Goal: Task Accomplishment & Management: Complete application form

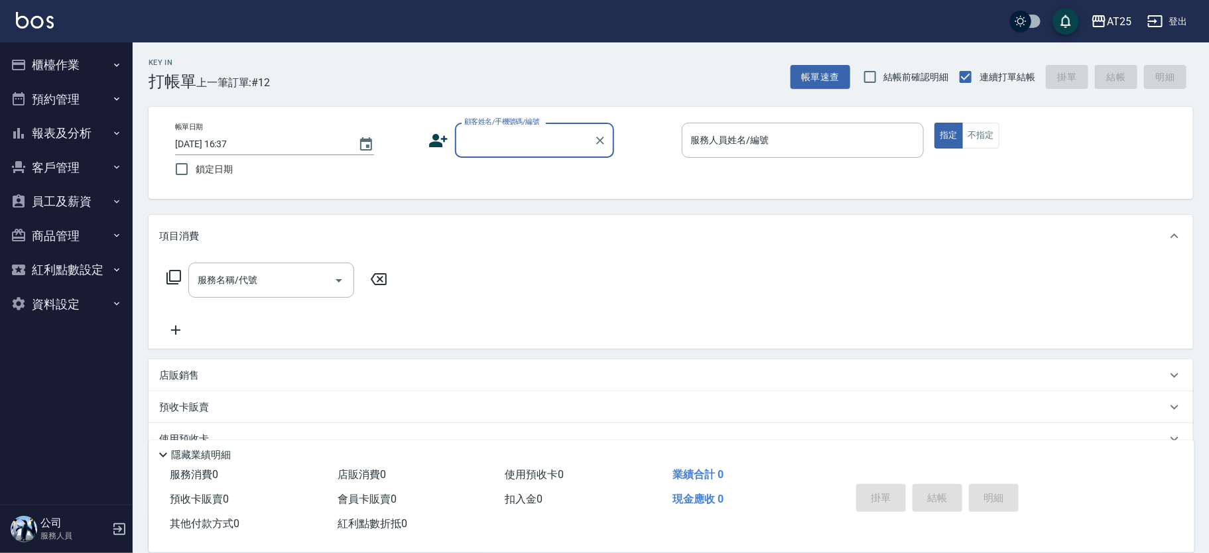
click at [500, 137] on input "顧客姓名/手機號碼/編號" at bounding box center [524, 140] width 127 height 23
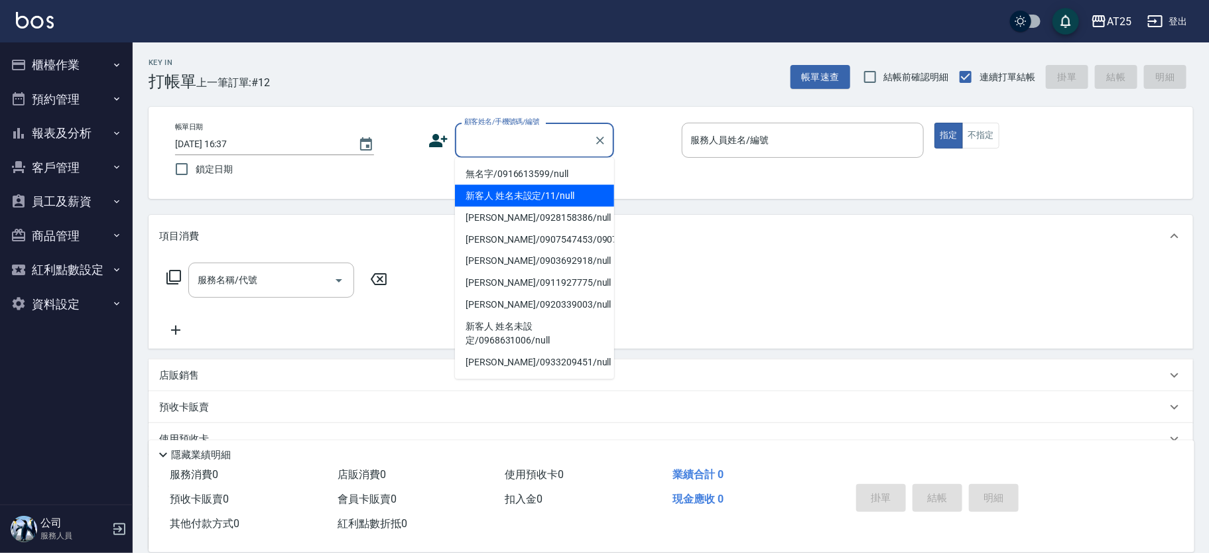
click at [573, 188] on li "新客人 姓名未設定/11/null" at bounding box center [534, 196] width 159 height 22
type input "新客人 姓名未設定/11/null"
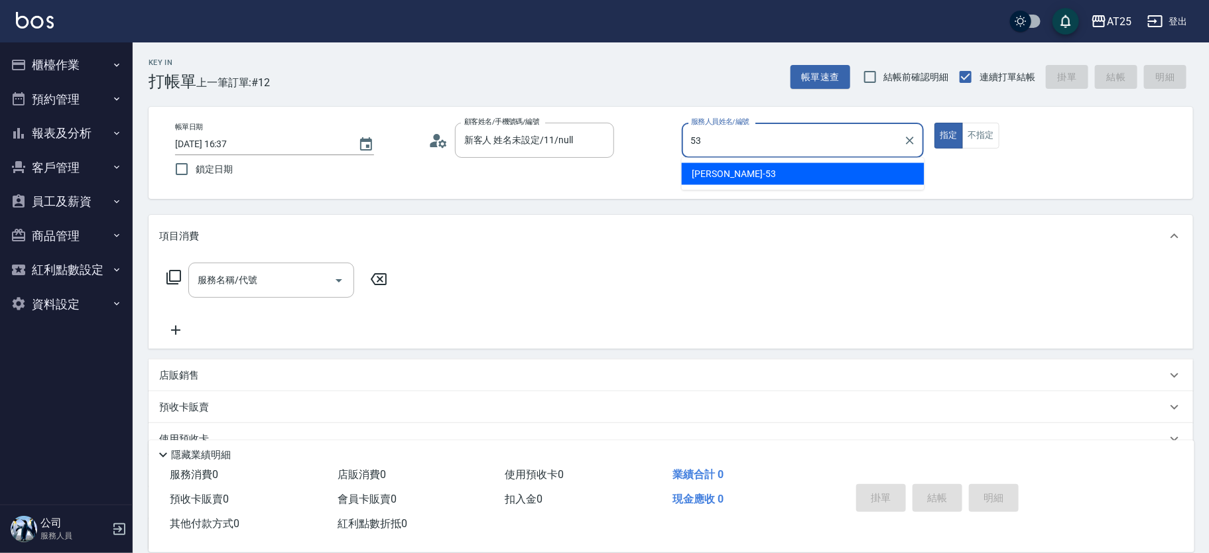
type input "[PERSON_NAME]-53"
type button "true"
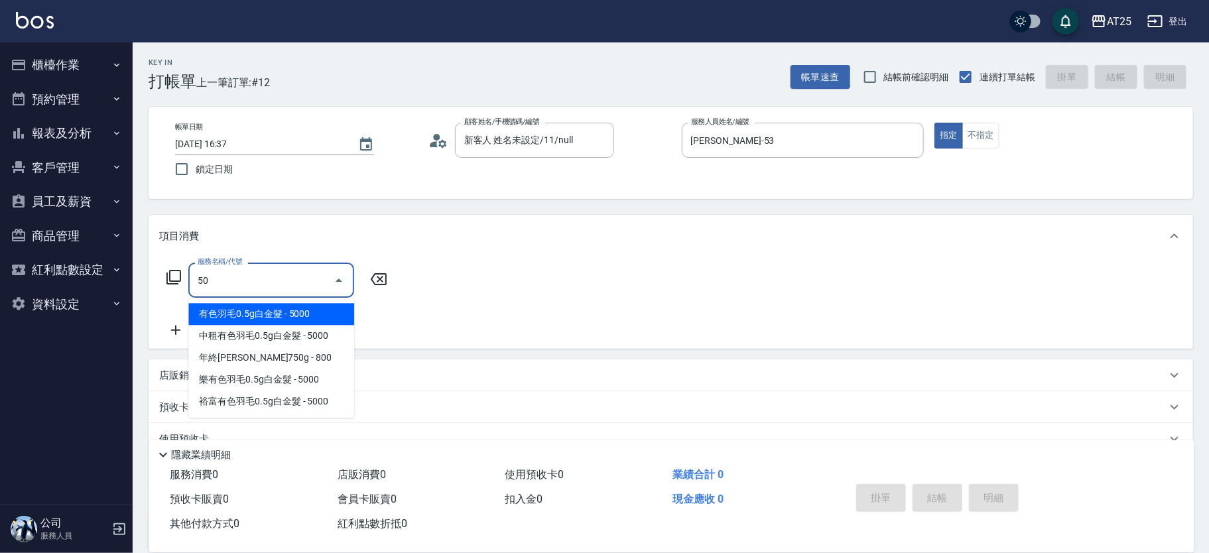
type input "501"
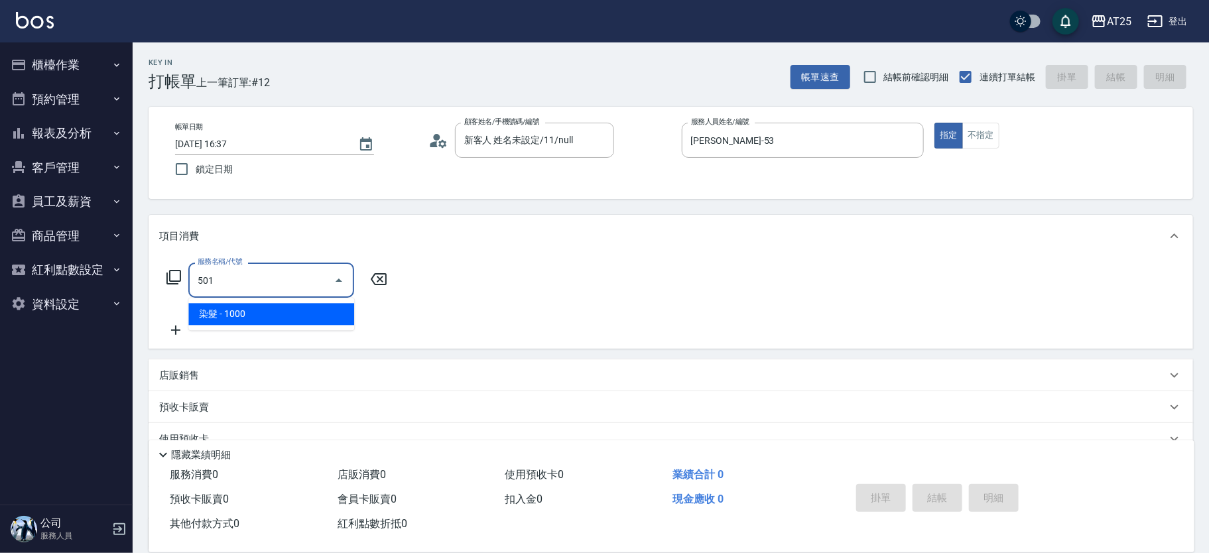
type input "100"
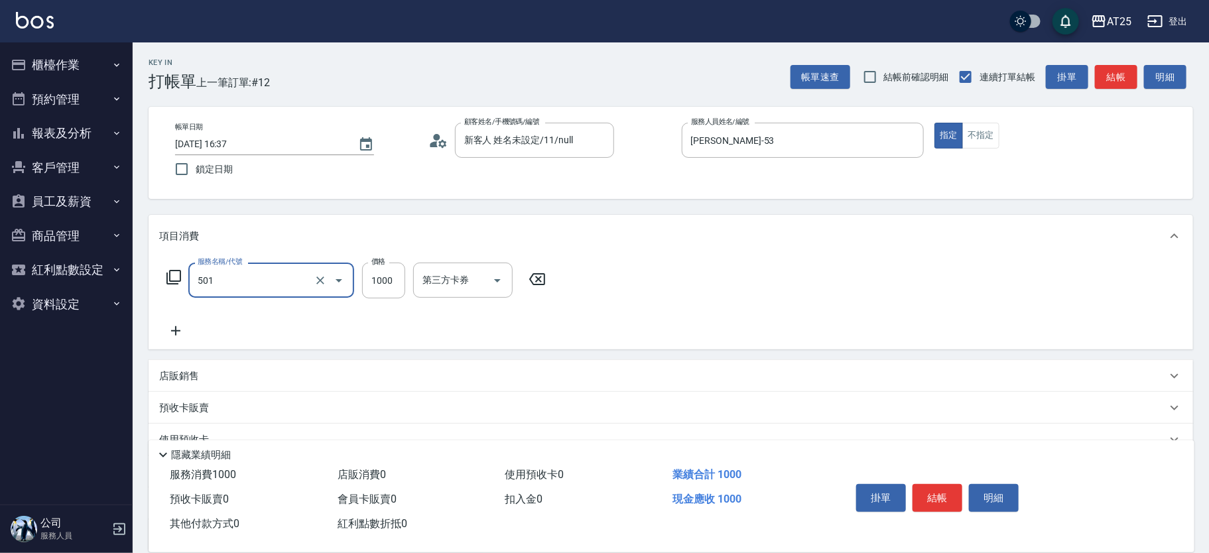
type input "染髮(501)"
type input "0"
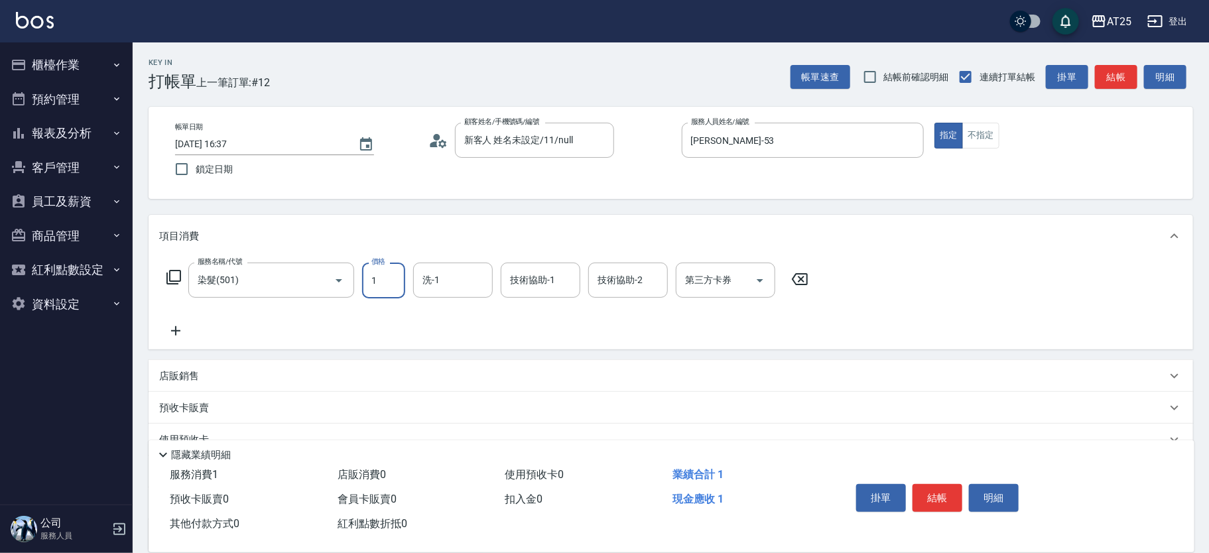
type input "19"
type input "10"
type input "1980"
type input "190"
type input "1980"
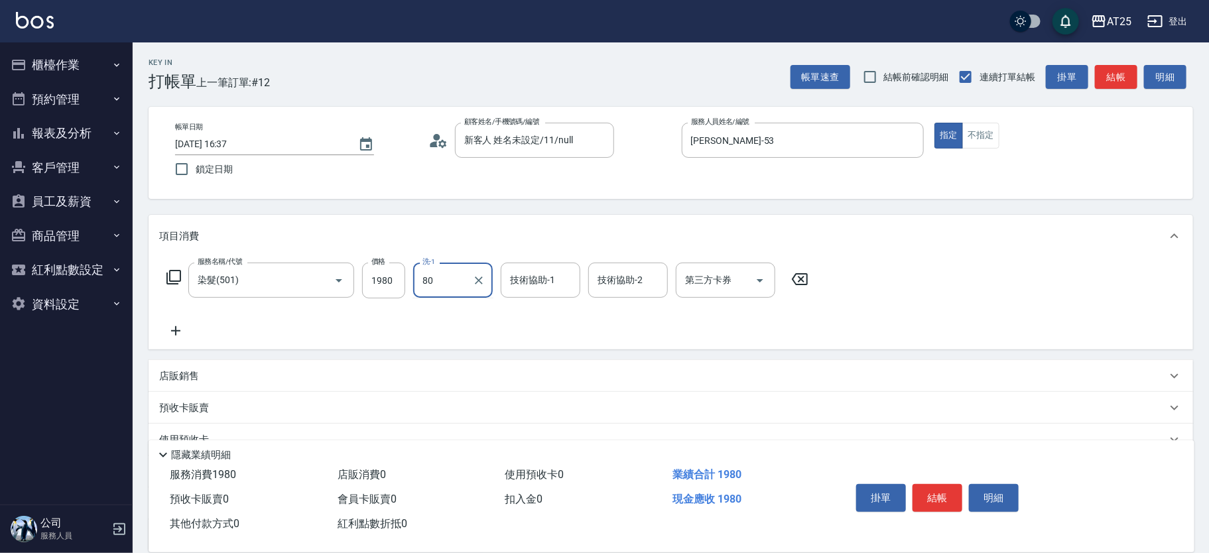
type input "[PERSON_NAME]-80"
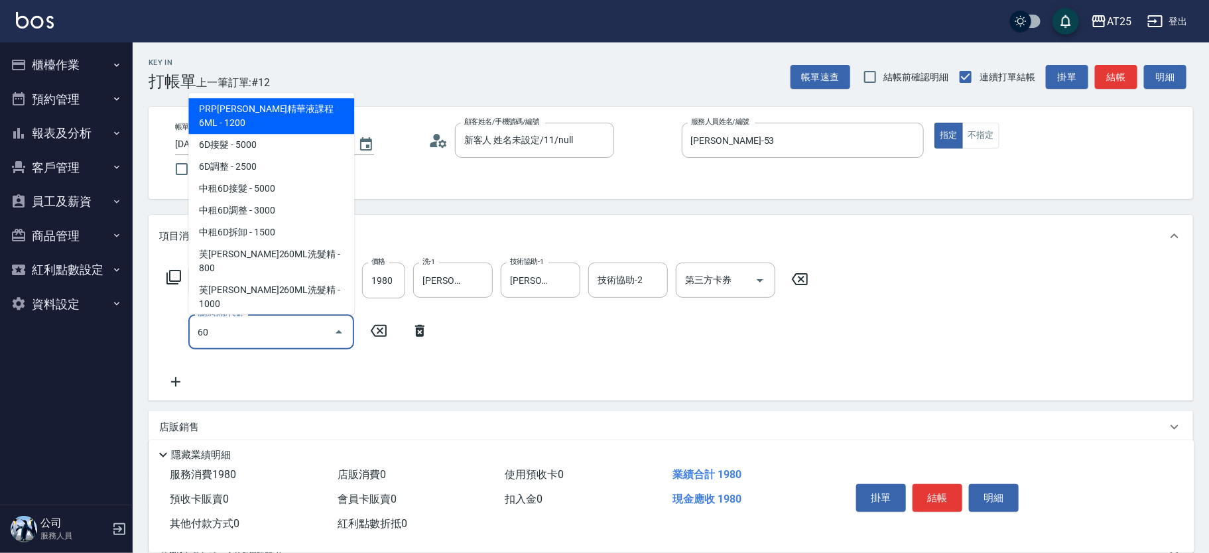
type input "601"
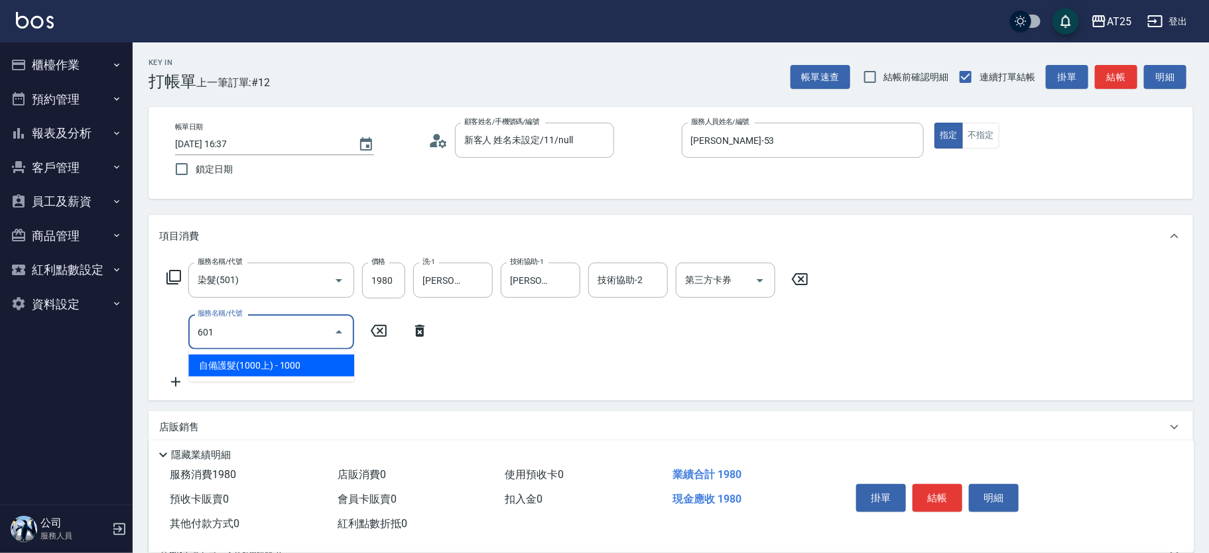
type input "290"
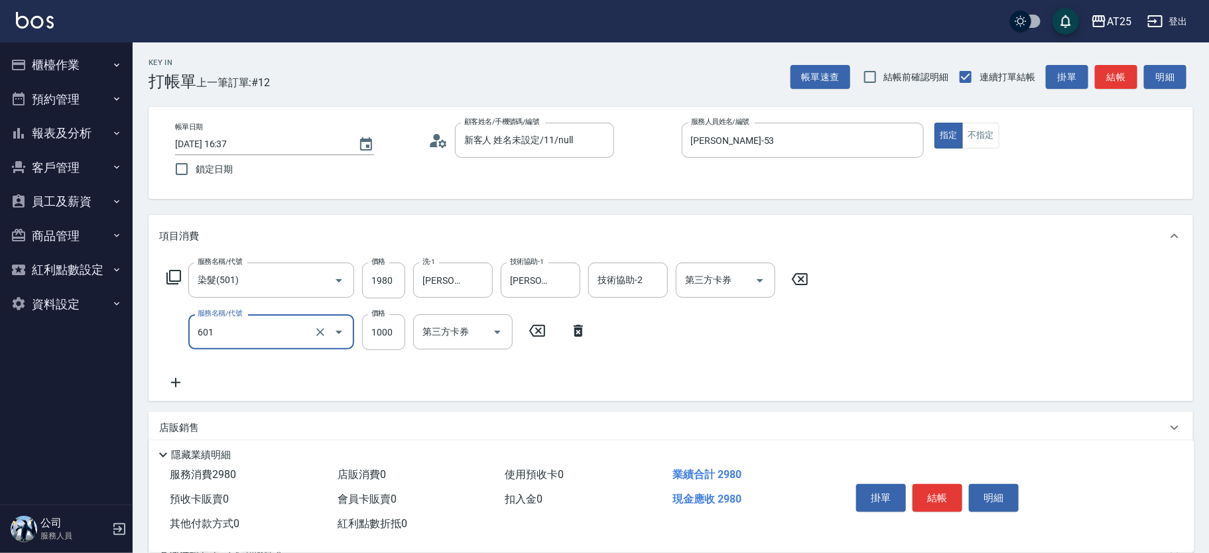
type input "自備護髮(1000上)(601)"
type input "0"
type input "190"
type input "0"
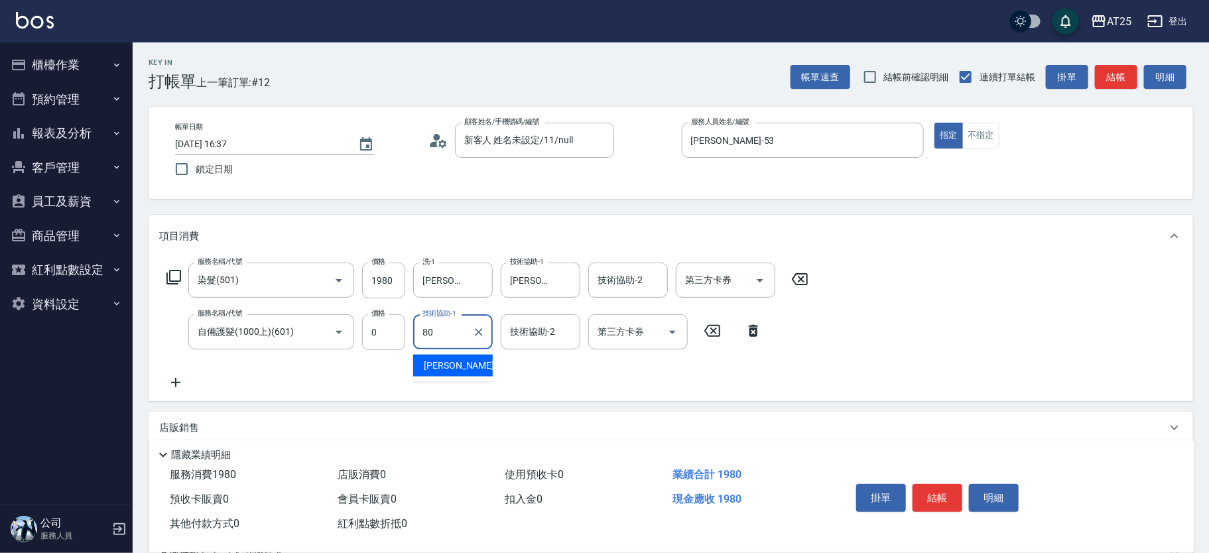
type input "[PERSON_NAME]-80"
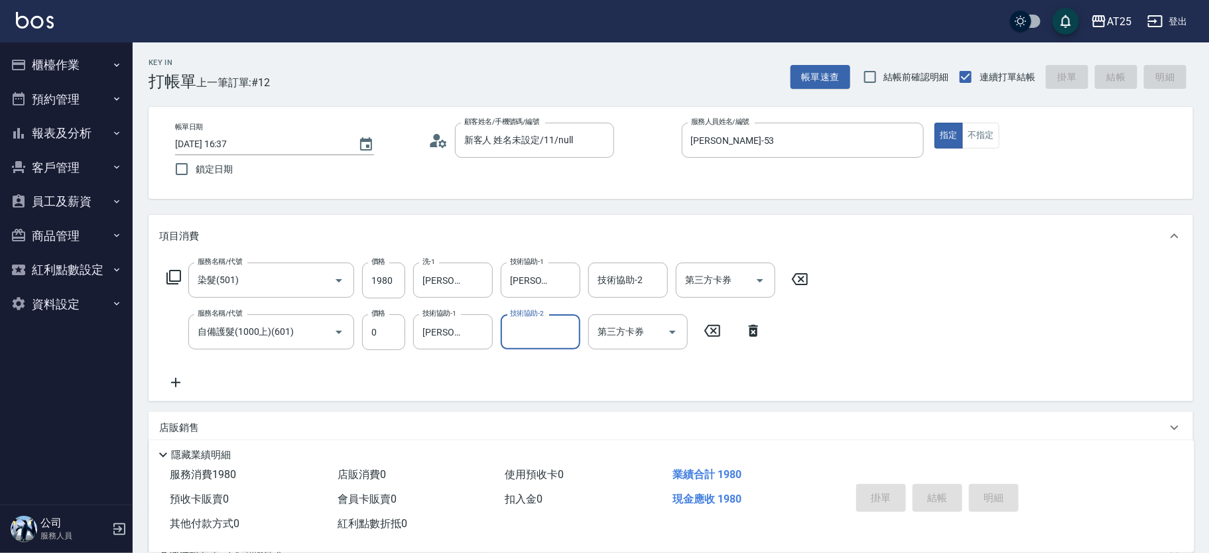
type input "0"
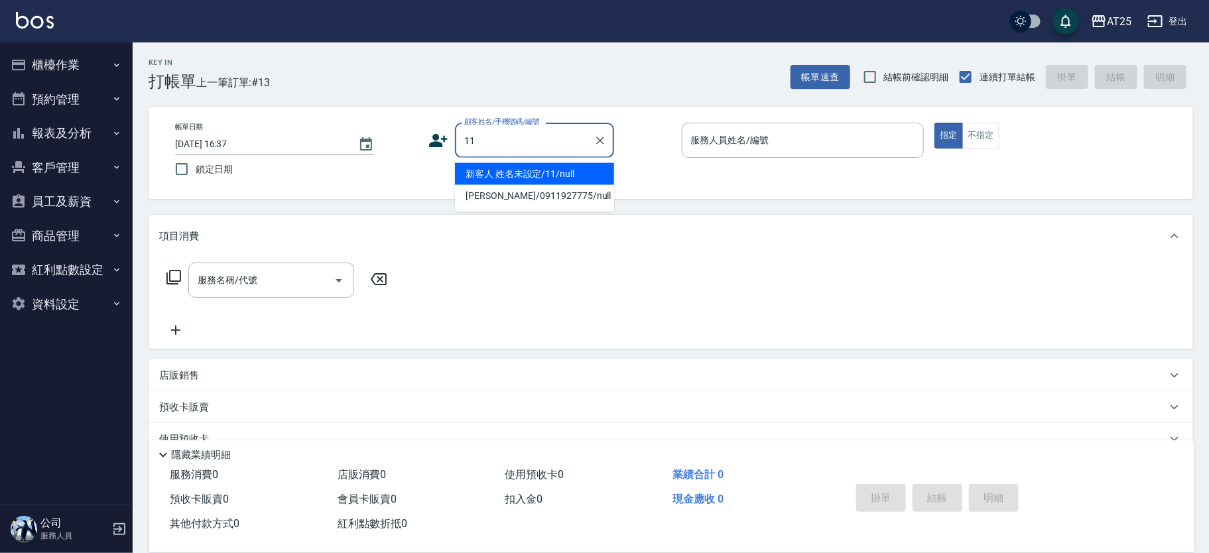
type input "新客人 姓名未設定/11/null"
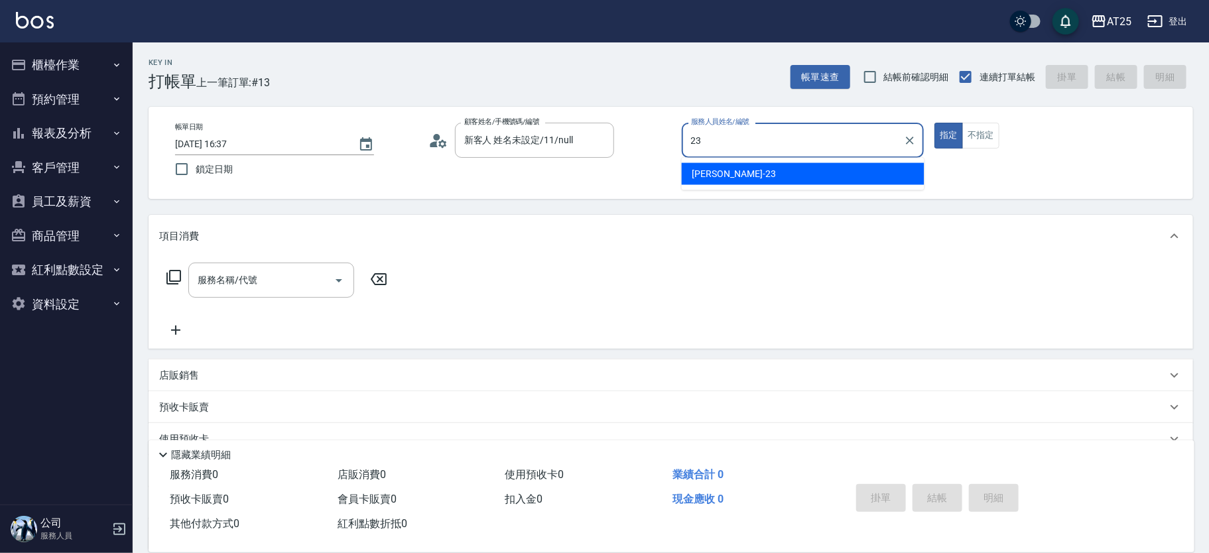
type input "[PERSON_NAME]-23"
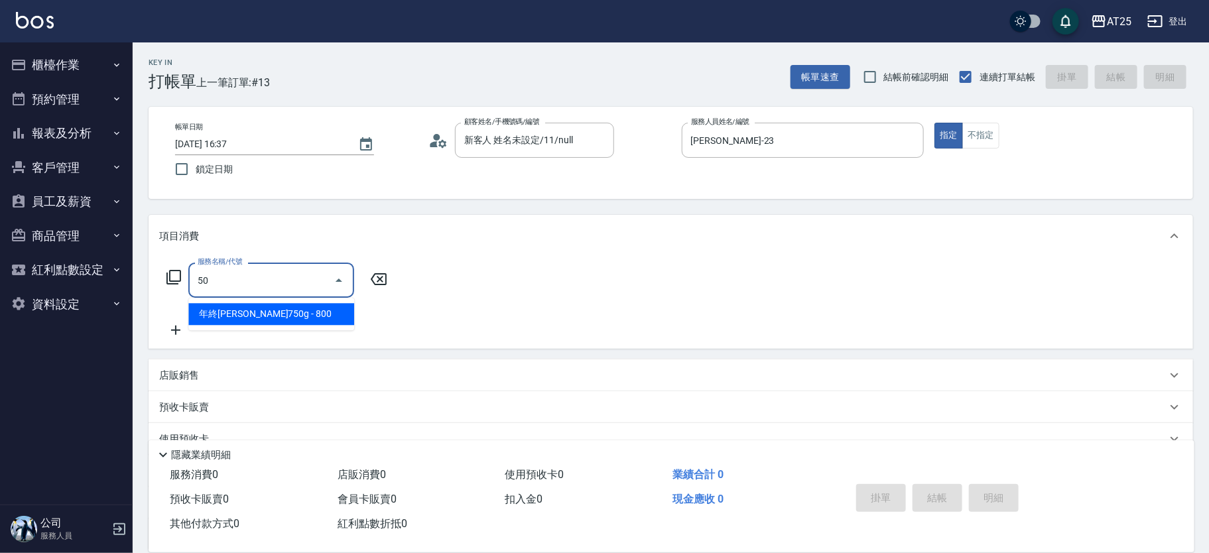
type input "501"
type input "100"
type input "染髮(501)"
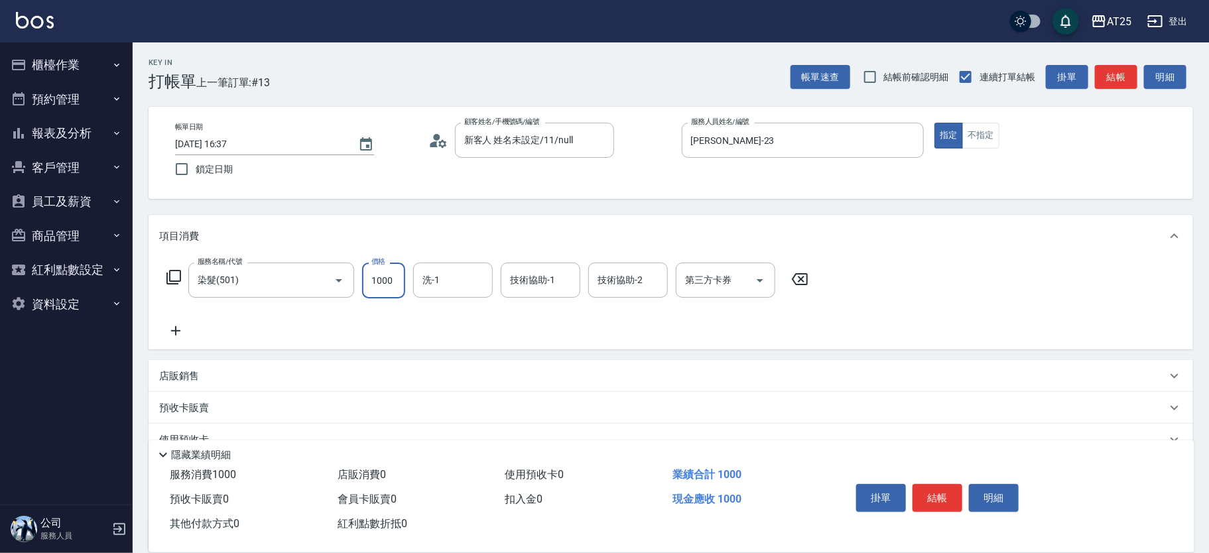
type input "0"
type input "20"
type input "209"
type input "200"
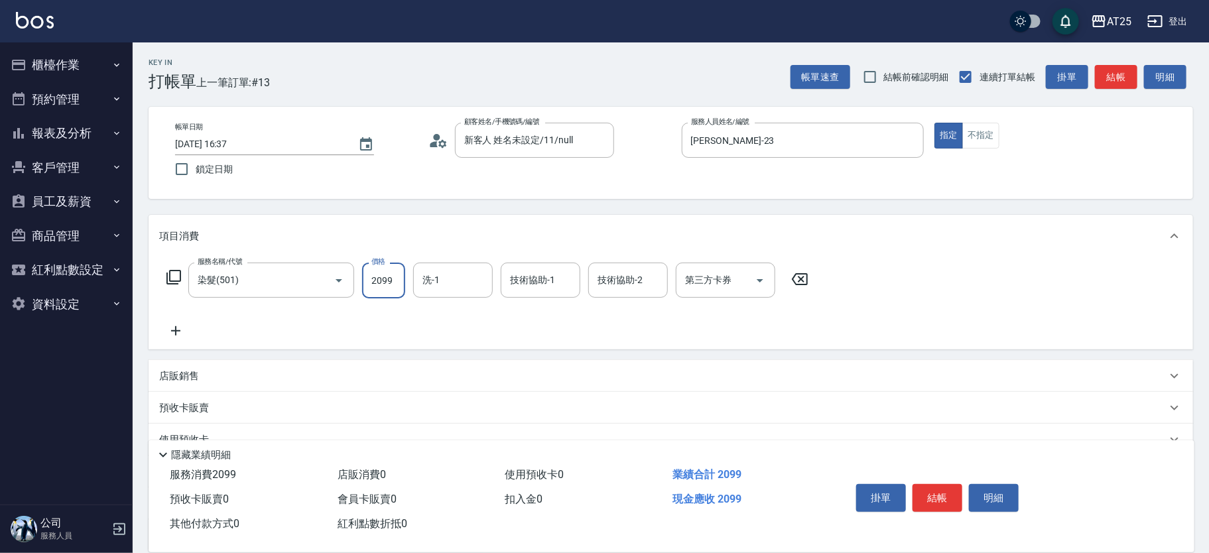
type input "2099"
type input "[PERSON_NAME]-61"
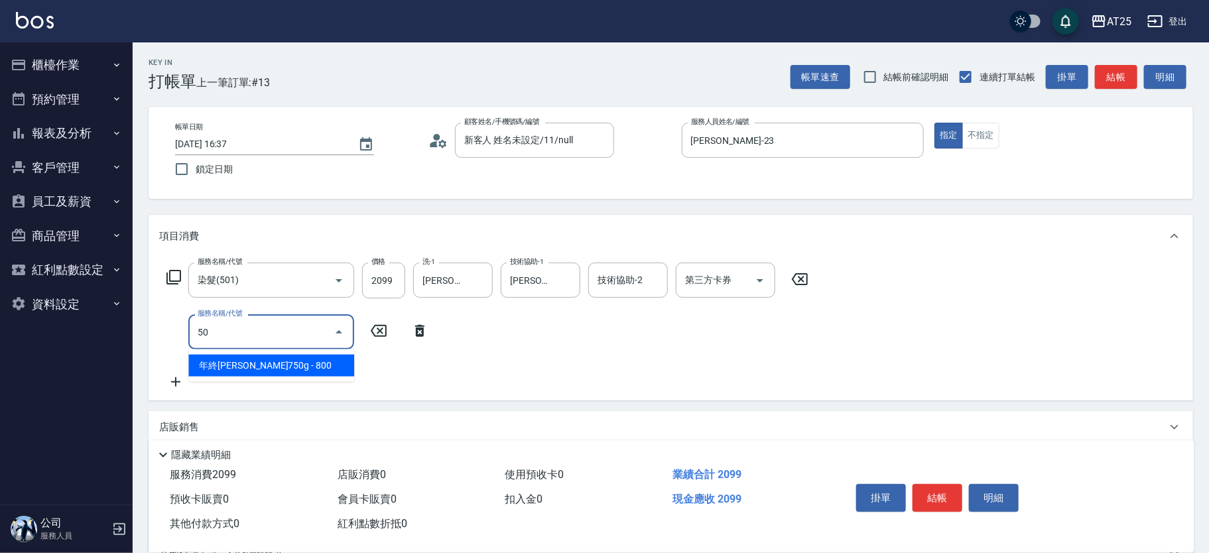
type input "502"
type input "250"
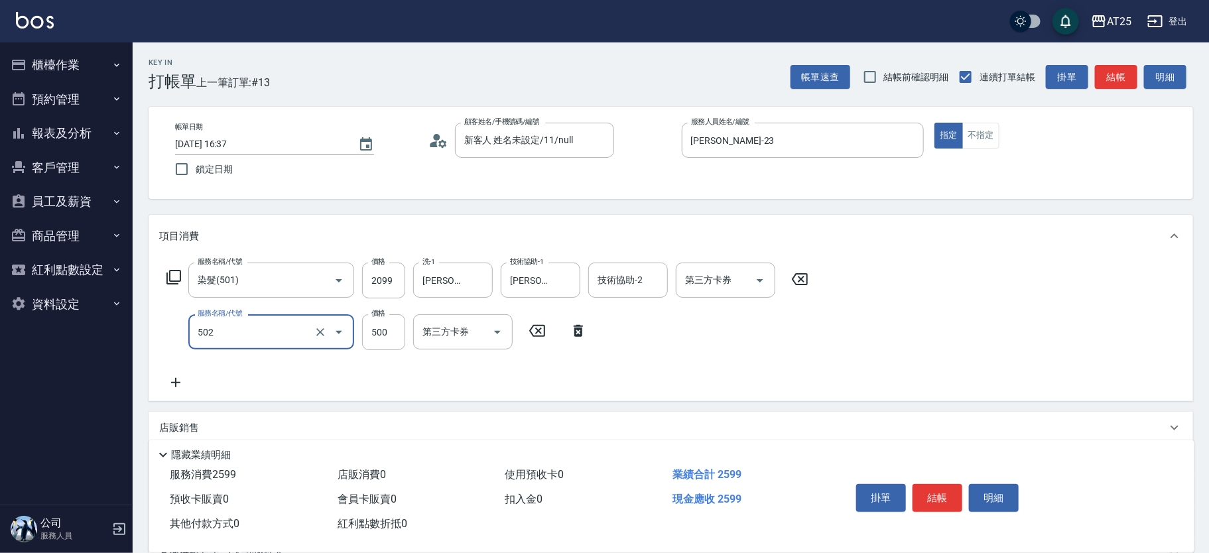
type input "漂髮(502)"
type input "0"
type input "200"
type input "0"
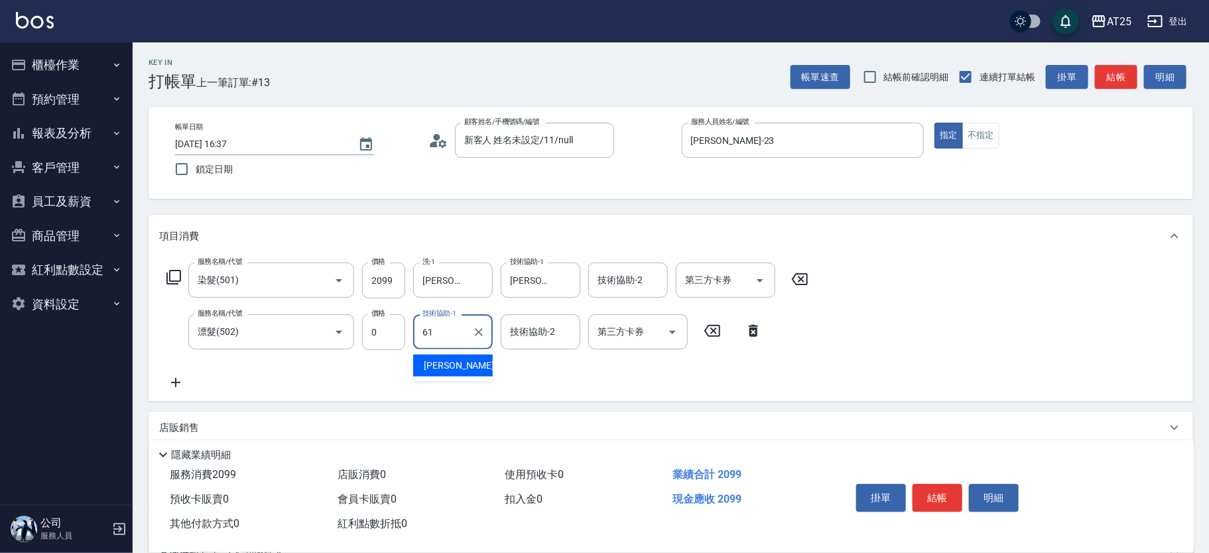
type input "[PERSON_NAME]-61"
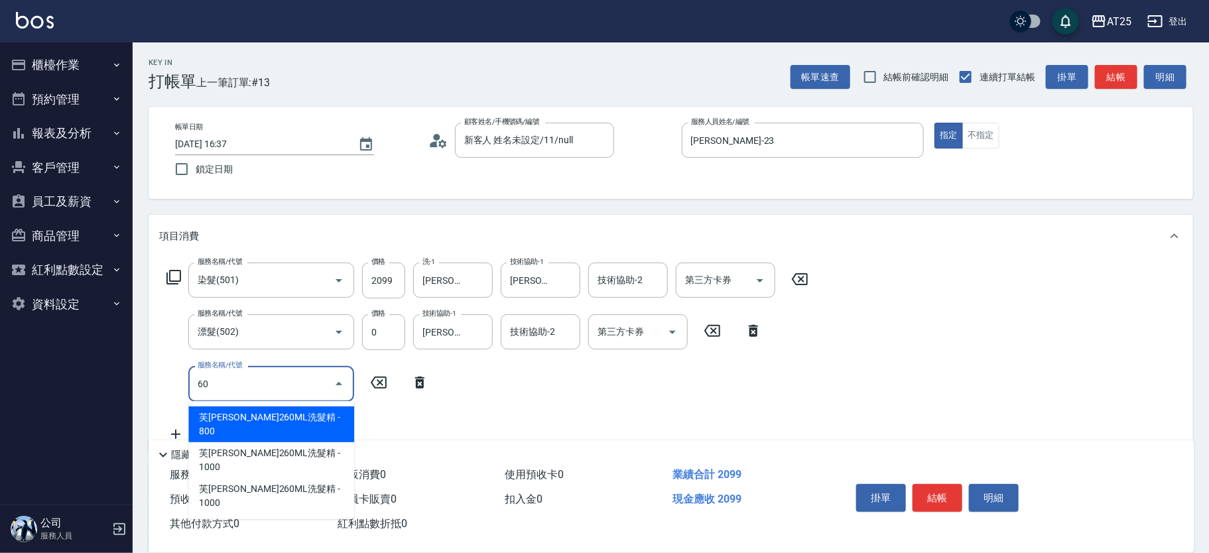
type input "601"
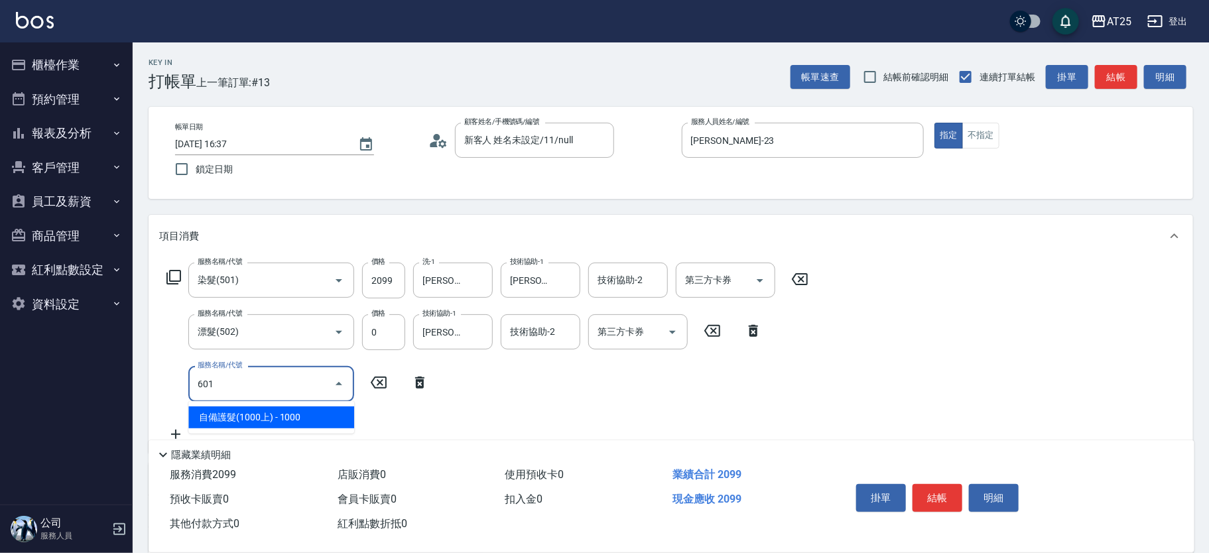
type input "300"
type input "自備護髮(1000上)(601)"
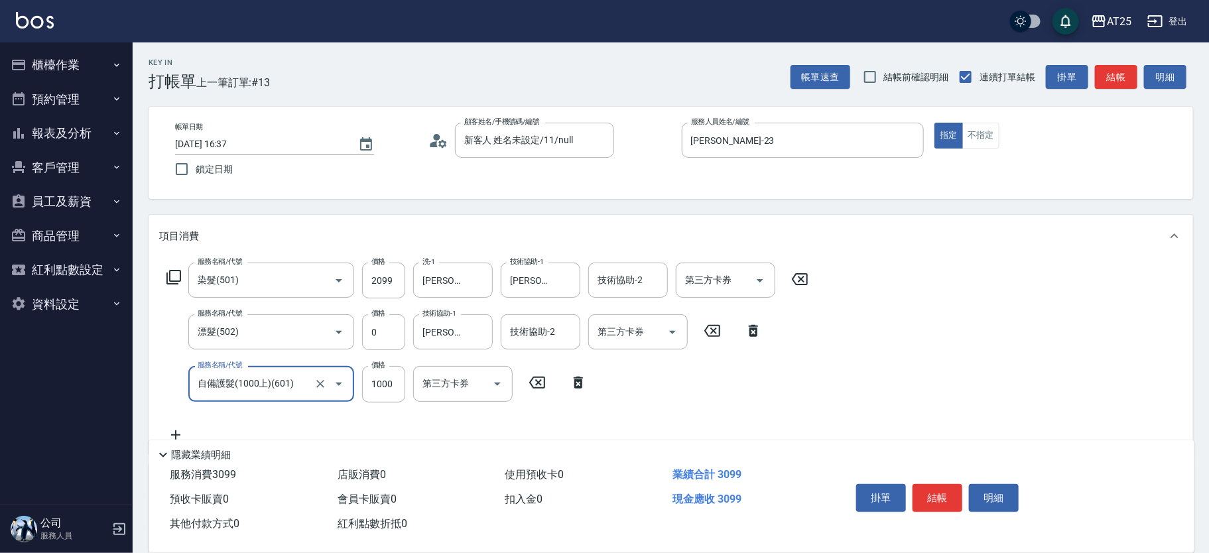
type input "210"
type input "27"
type input "230"
type input "270"
type input "470"
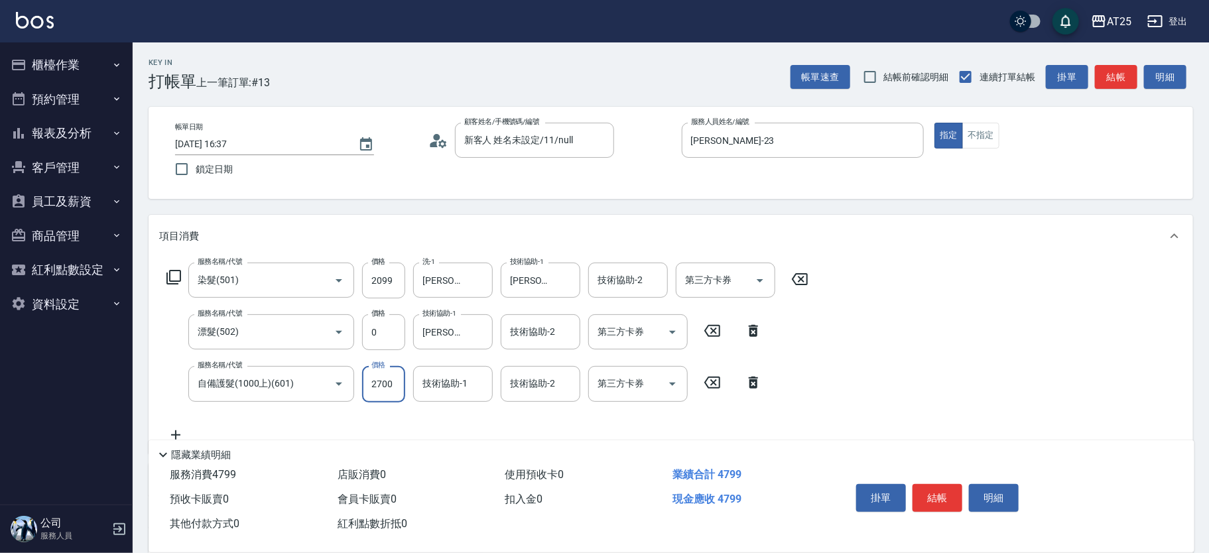
type input "2700"
type input "[PERSON_NAME]-61"
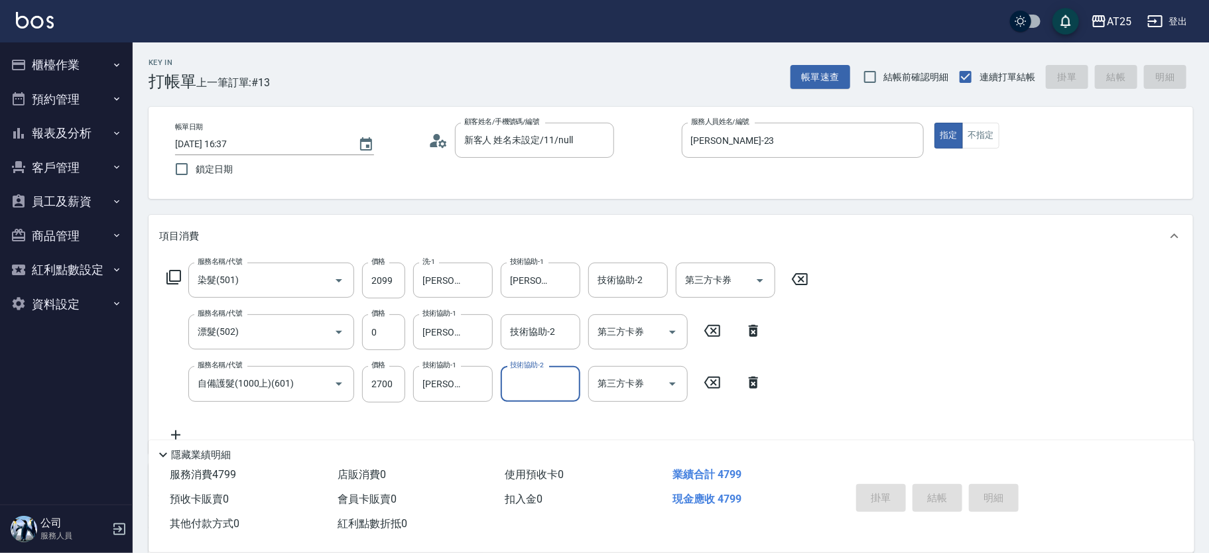
type input "[DATE] 16:38"
type input "0"
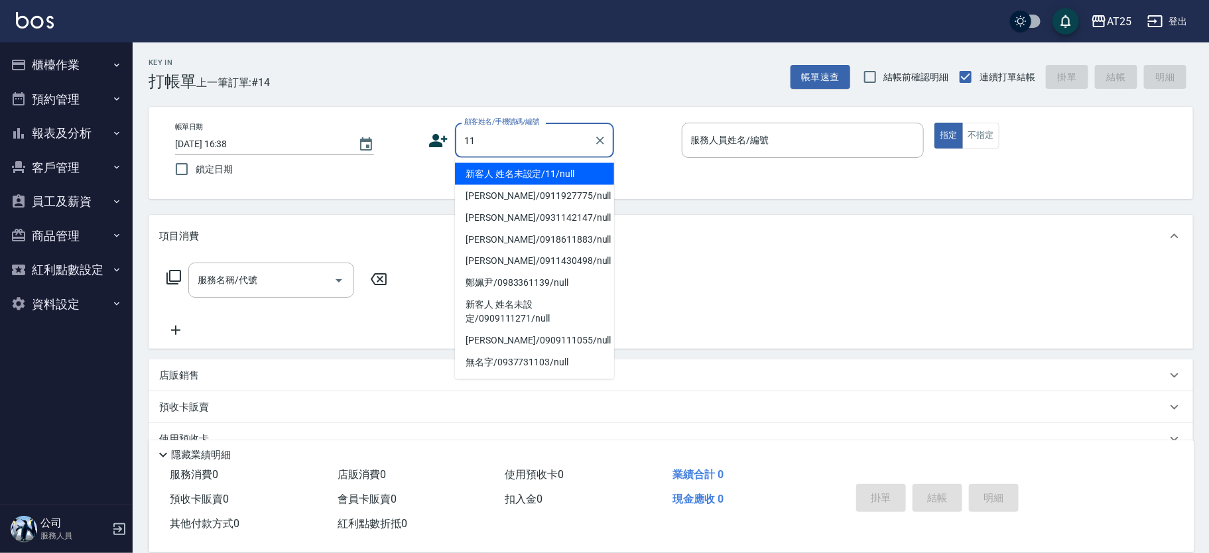
type input "新客人 姓名未設定/11/null"
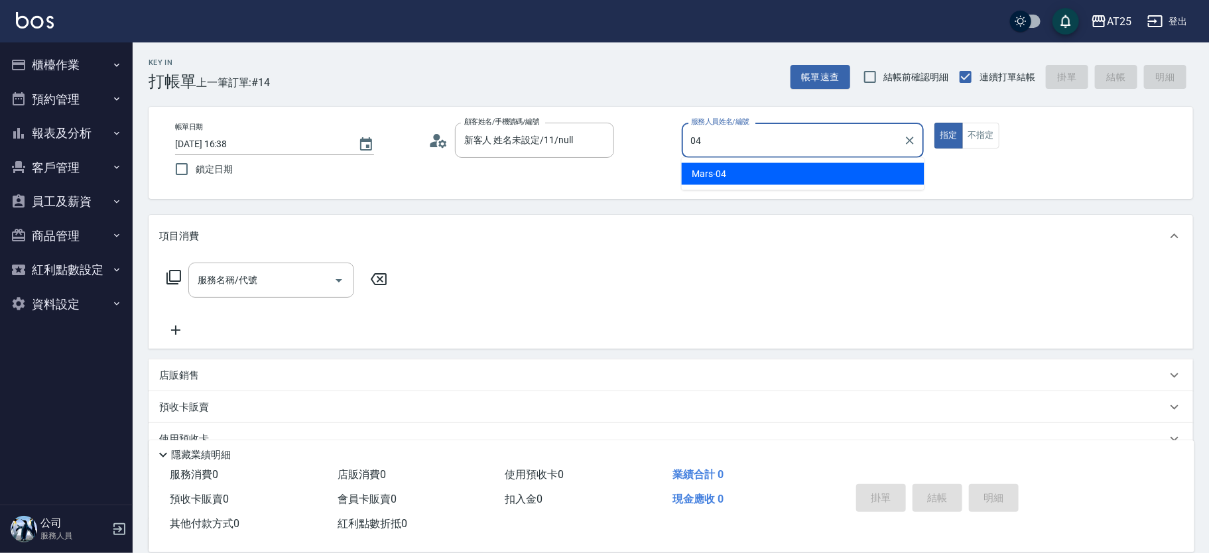
type input "Mars-04"
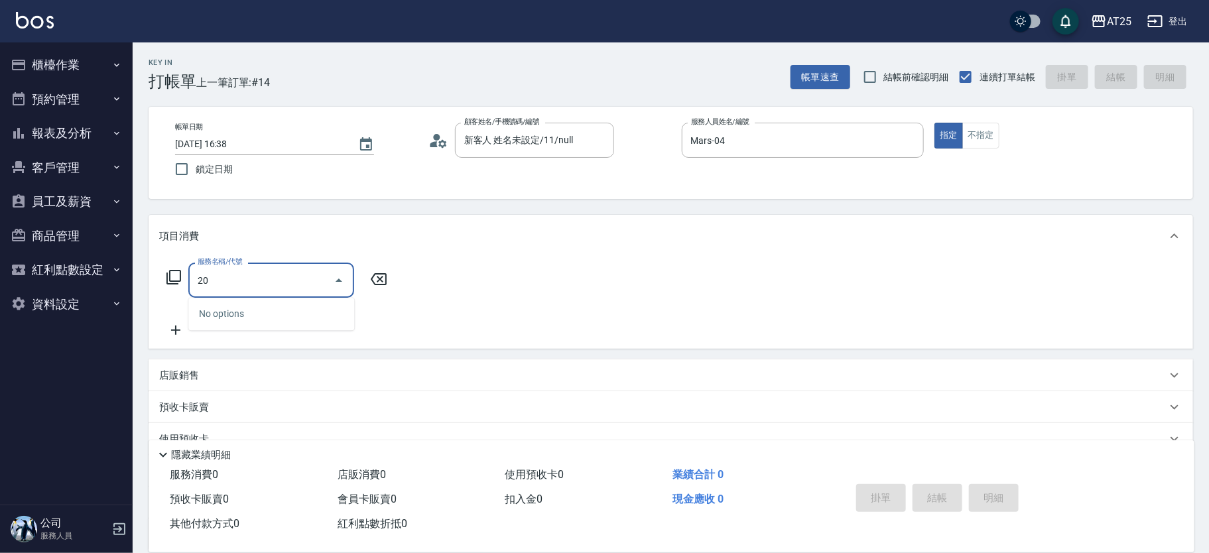
type input "201"
type input "30"
type input "洗髮(201)"
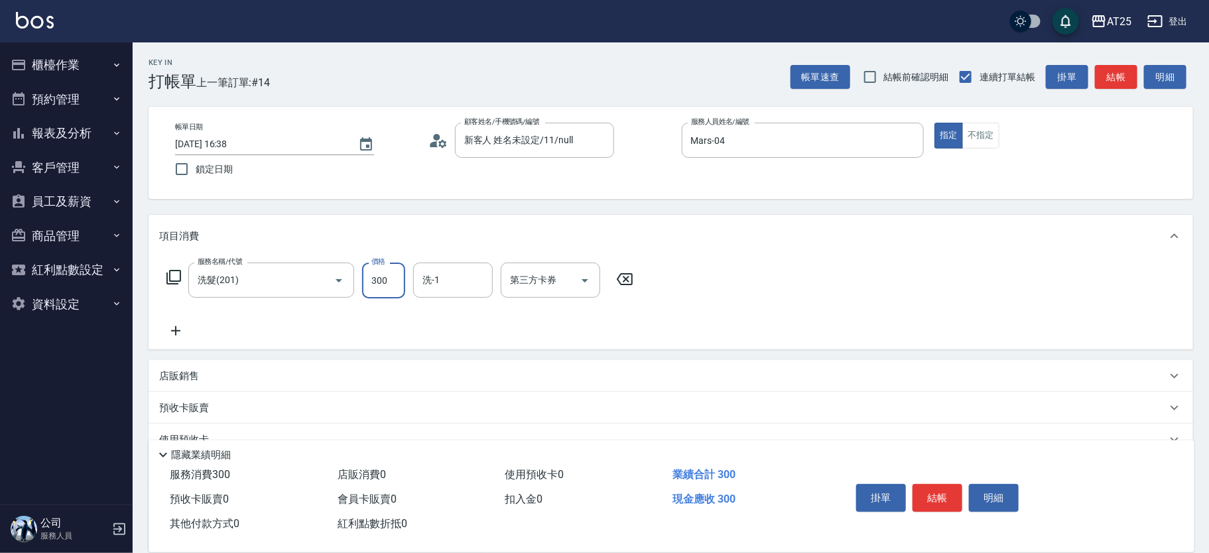
type input "0"
type input "250"
type input "20"
type input "250"
type input "[PERSON_NAME]-81"
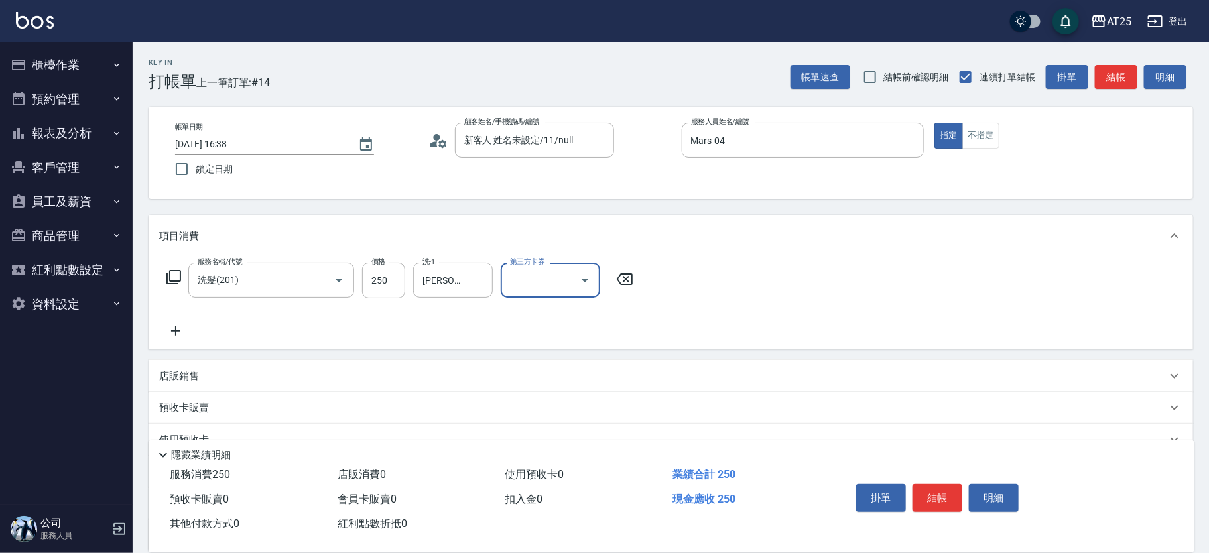
click at [200, 367] on div "店販銷售" at bounding box center [671, 376] width 1045 height 32
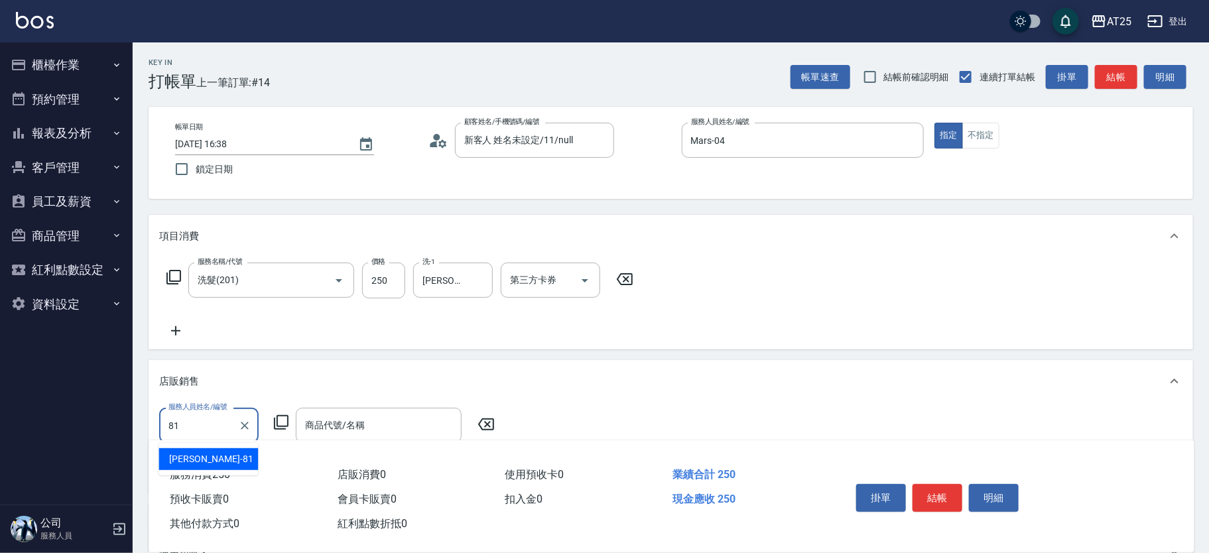
type input "[PERSON_NAME]-81"
click at [276, 413] on div "服務人員姓名/編號 [PERSON_NAME]-81 服務人員姓名/編號 商品代號/名稱 商品代號/名稱" at bounding box center [331, 425] width 344 height 35
drag, startPoint x: 276, startPoint y: 413, endPoint x: 283, endPoint y: 421, distance: 10.9
click at [277, 414] on div "服務人員姓名/編號 [PERSON_NAME]-81 服務人員姓名/編號 商品代號/名稱 商品代號/名稱" at bounding box center [331, 425] width 344 height 35
click at [276, 426] on icon at bounding box center [281, 422] width 16 height 16
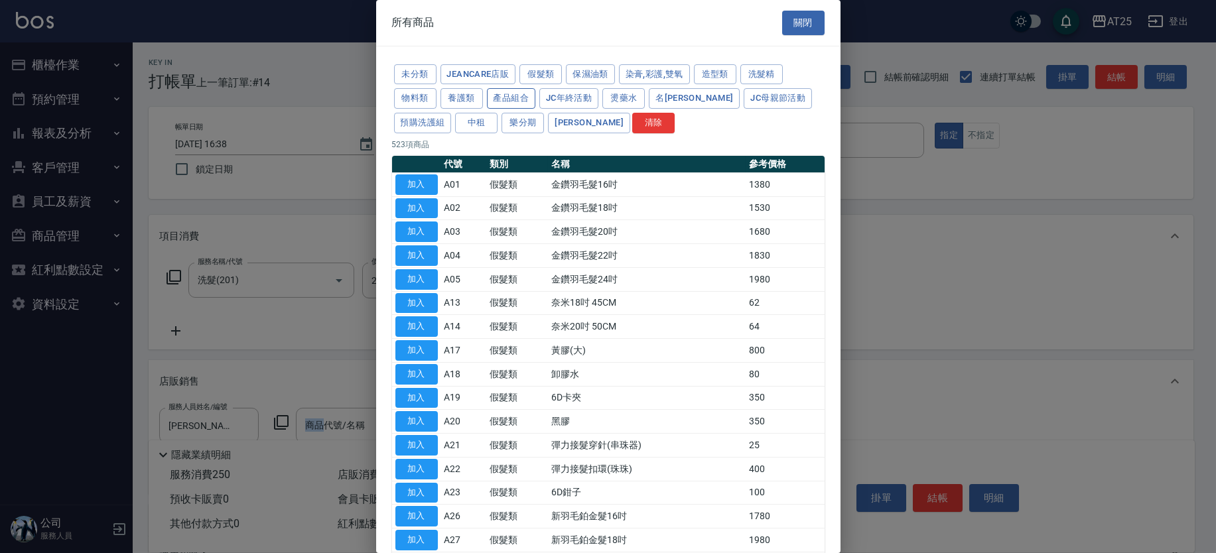
click at [509, 93] on button "產品組合" at bounding box center [511, 98] width 49 height 21
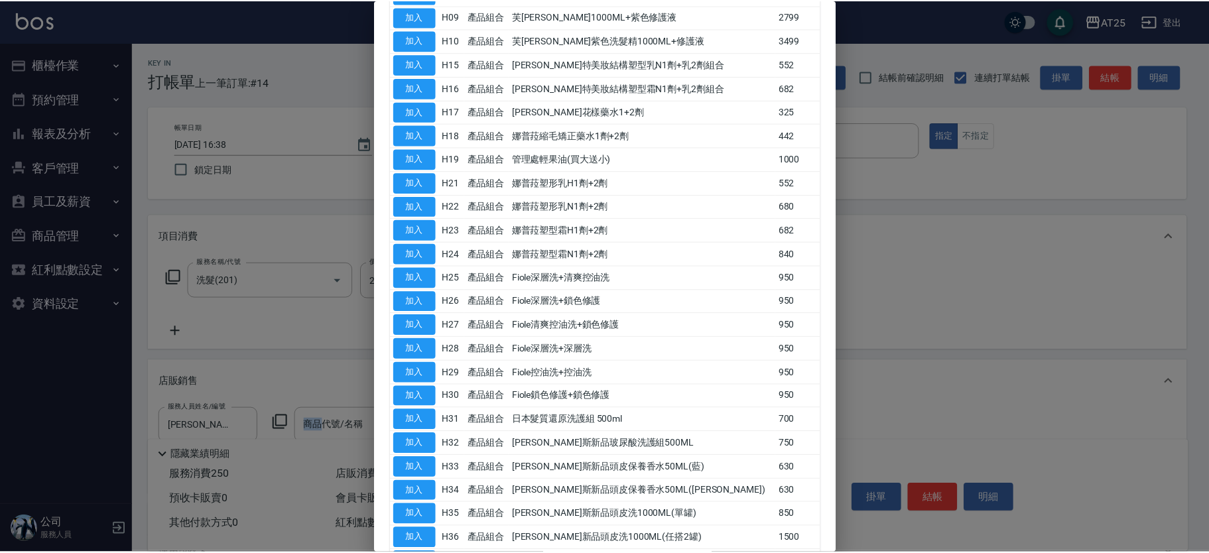
scroll to position [402, 0]
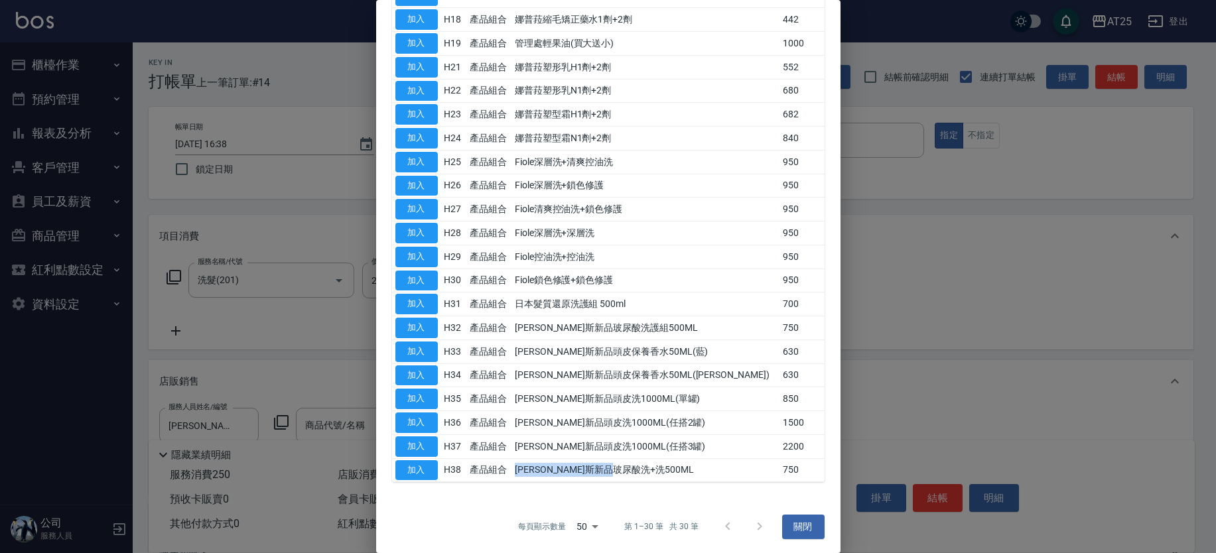
drag, startPoint x: 686, startPoint y: 477, endPoint x: 531, endPoint y: 460, distance: 156.1
click at [531, 460] on td "[PERSON_NAME]斯新品玻尿酸洗+洗500ML" at bounding box center [645, 470] width 268 height 24
drag, startPoint x: 669, startPoint y: 300, endPoint x: 537, endPoint y: 295, distance: 132.1
click at [537, 295] on td "日本髮質還原洗護組 500ml" at bounding box center [645, 304] width 268 height 24
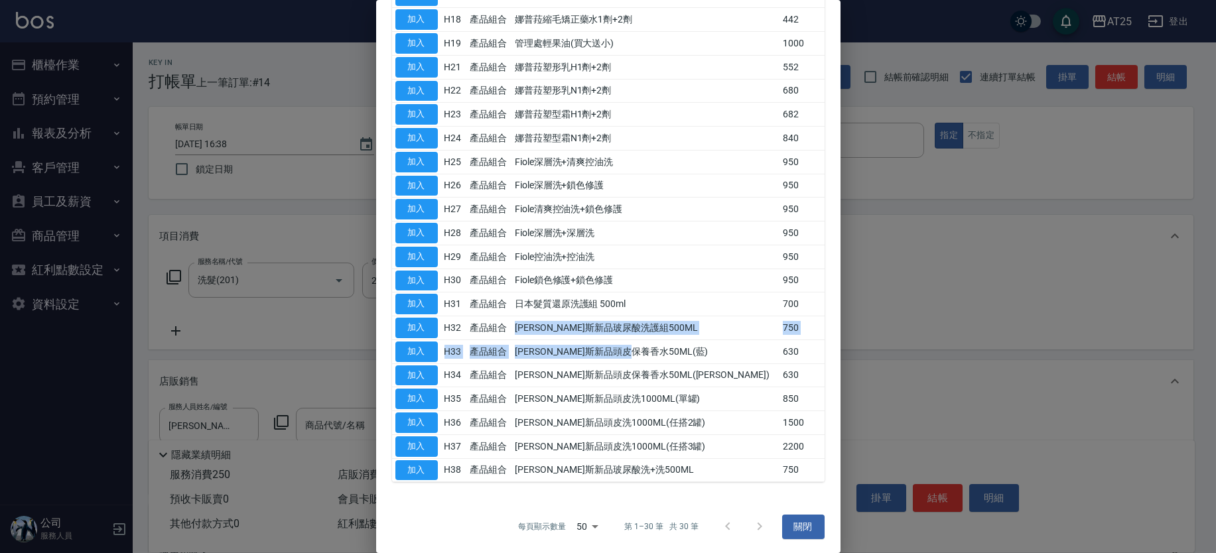
drag, startPoint x: 614, startPoint y: 332, endPoint x: 691, endPoint y: 341, distance: 77.4
click at [691, 341] on tbody "加入 H01 產品組合 年終洗護組 800 加入 H02 產品組合 Fiole結構鍍膜護髮 2200 加入 H06 產品組合 芙[PERSON_NAME]26…" at bounding box center [608, 127] width 432 height 712
click at [708, 334] on td "[PERSON_NAME]斯新品玻尿酸洗護組500ML" at bounding box center [645, 328] width 268 height 24
drag, startPoint x: 708, startPoint y: 334, endPoint x: 522, endPoint y: 315, distance: 186.6
click at [522, 316] on tr "加入 H32 產品組合 [PERSON_NAME]斯新品玻尿酸洗護組500ML 750" at bounding box center [608, 328] width 432 height 24
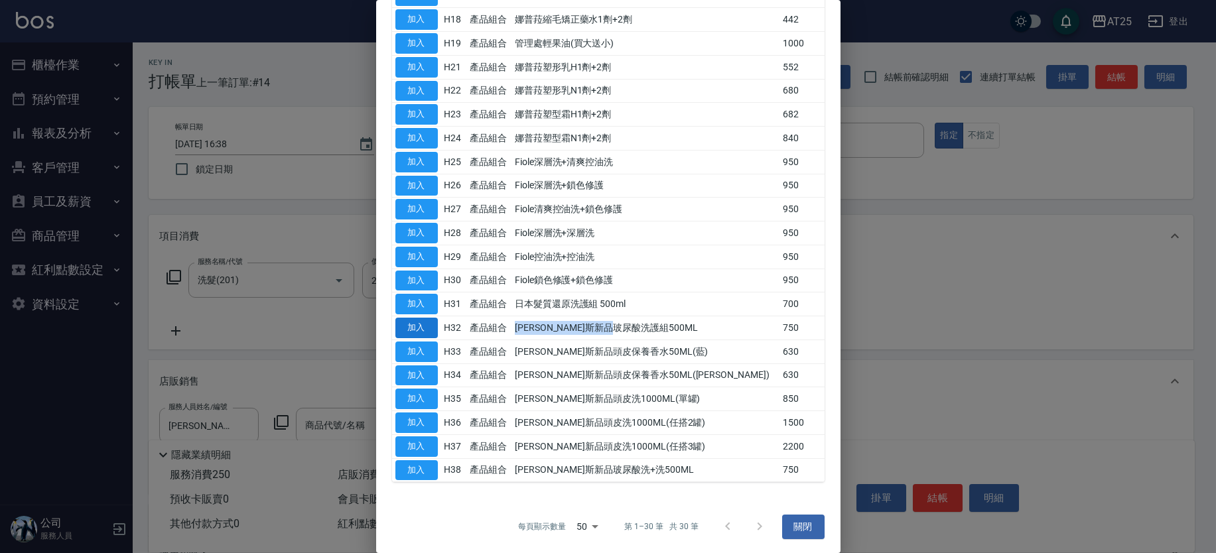
click at [416, 324] on button "加入" at bounding box center [416, 328] width 42 height 21
type input "[PERSON_NAME]斯新品玻尿酸洗護組500ML"
type input "100"
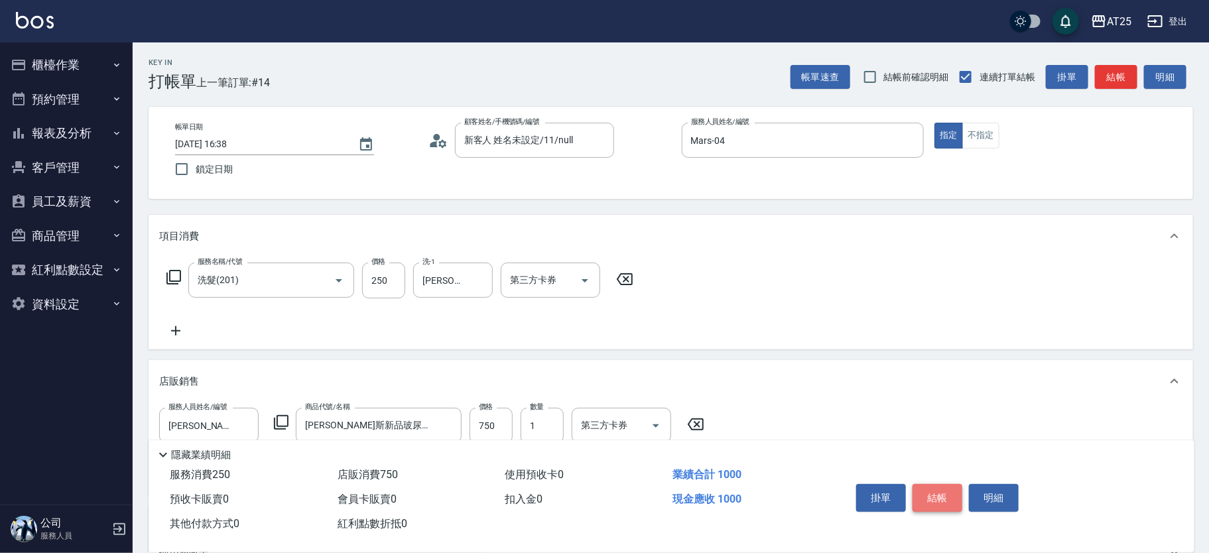
click at [953, 488] on button "結帳" at bounding box center [938, 498] width 50 height 28
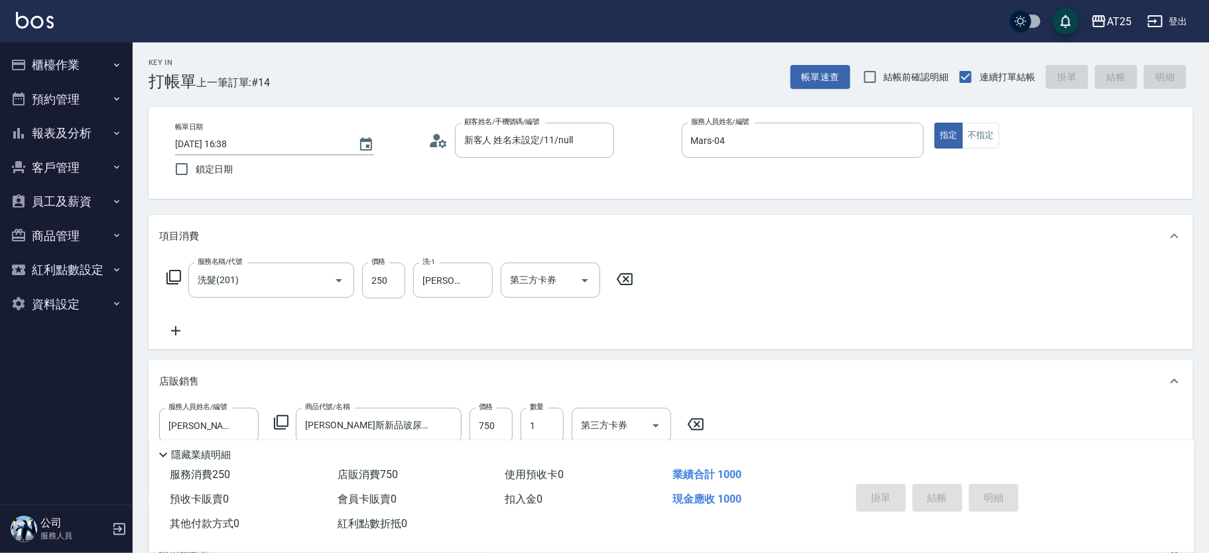
type input "0"
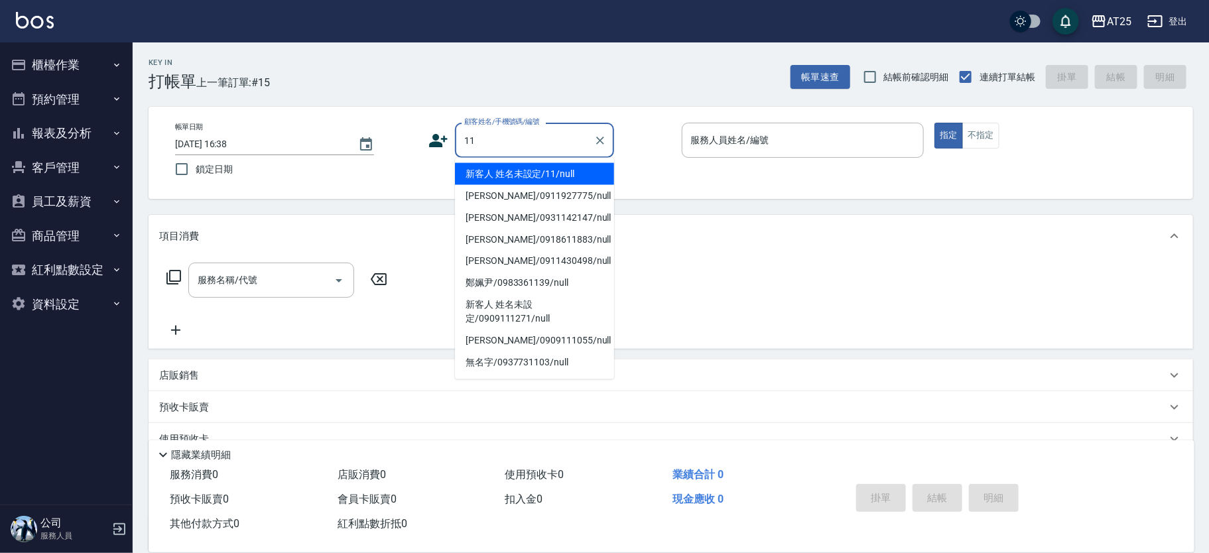
type input "新客人 姓名未設定/11/null"
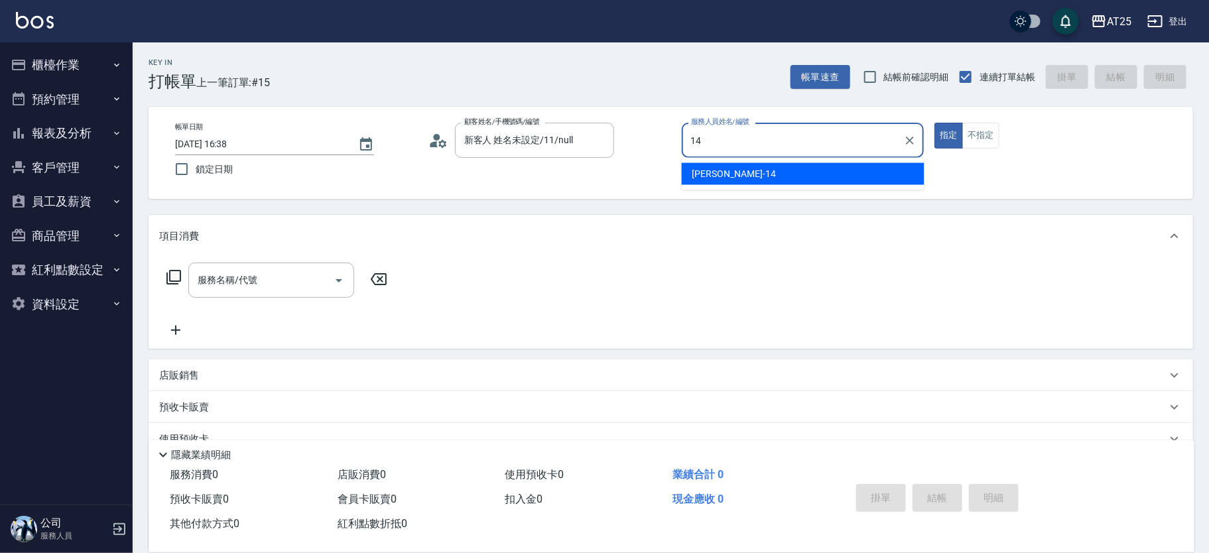
type input "[PERSON_NAME]-14"
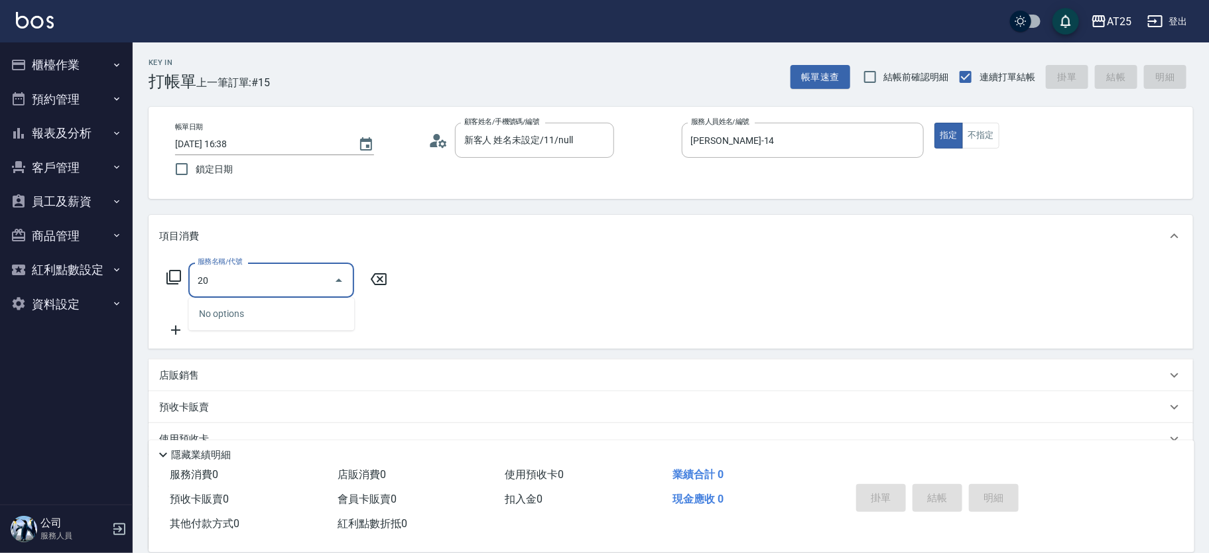
type input "201"
type input "30"
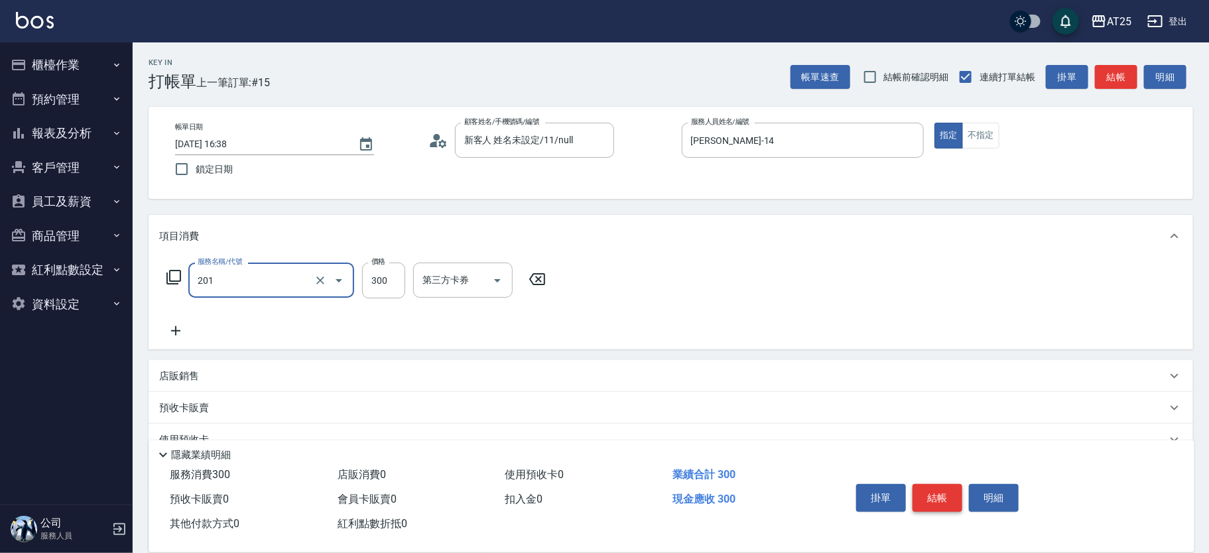
type input "洗髮(201)"
type input "0"
type input "40"
type input "400"
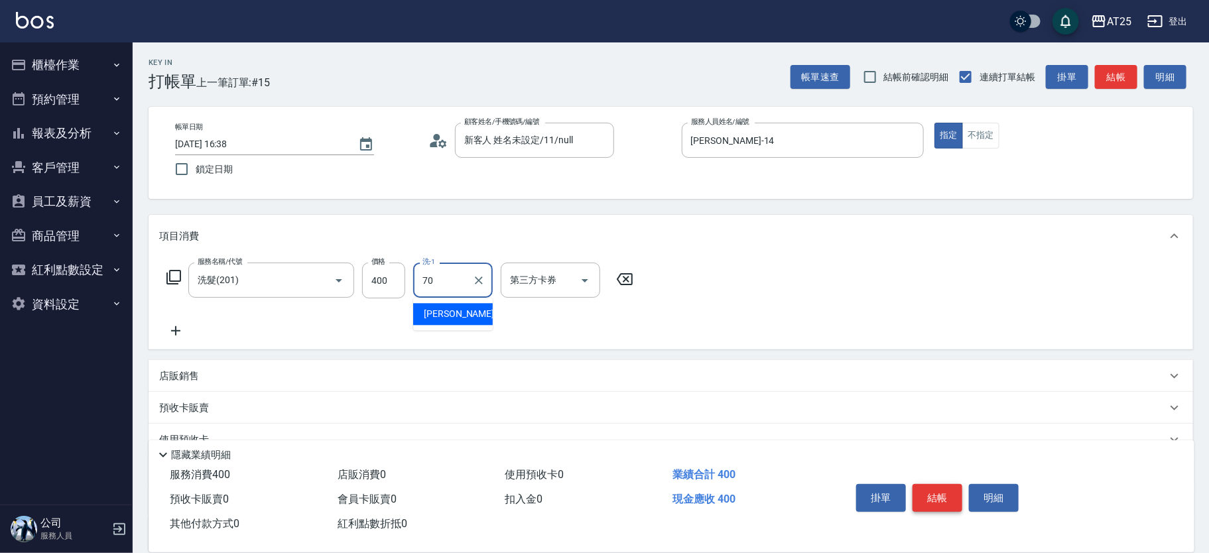
type input "[PERSON_NAME]-70"
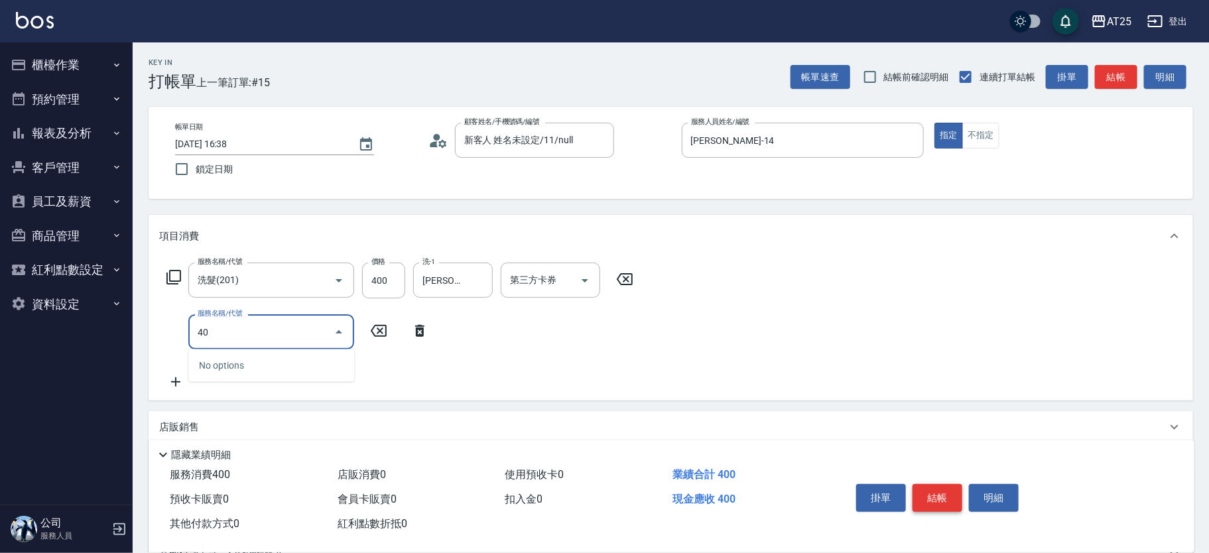
type input "401"
type input "70"
type input "剪髮(401)"
type input "40"
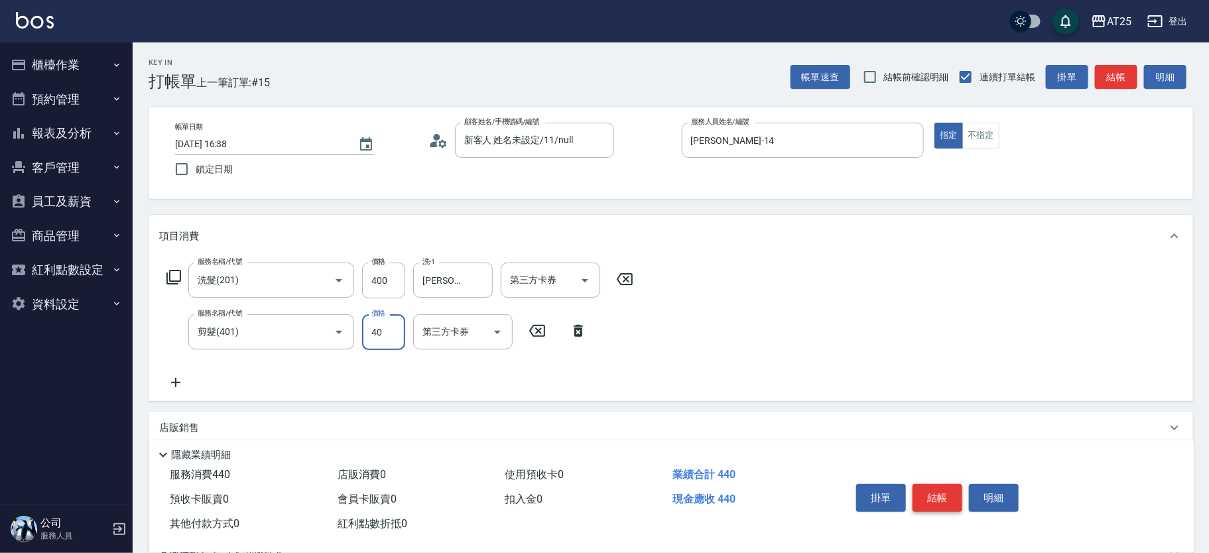
type input "80"
type input "400"
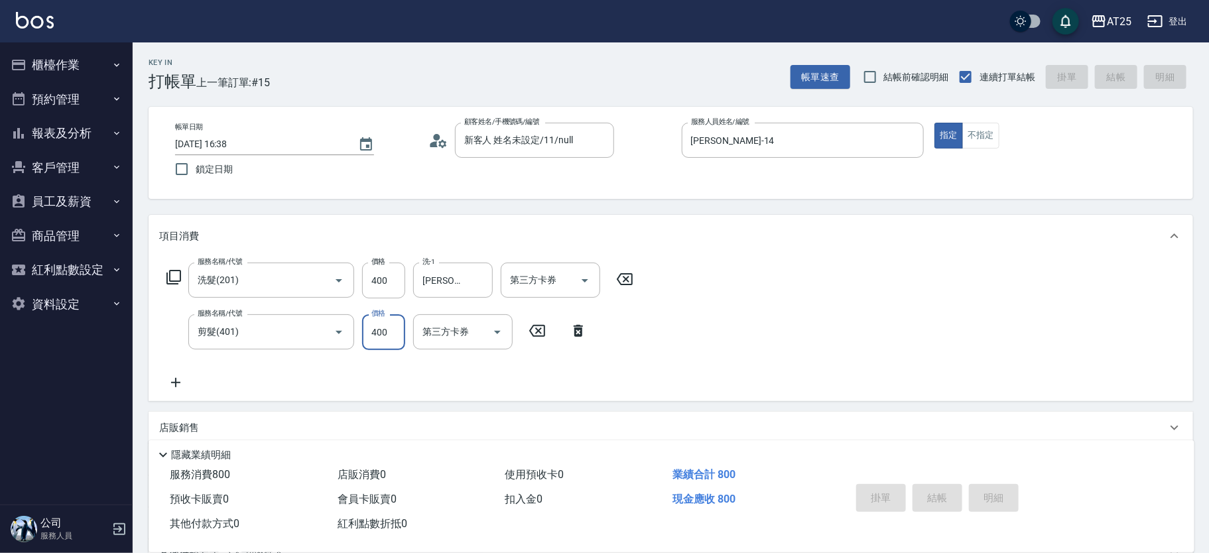
type input "0"
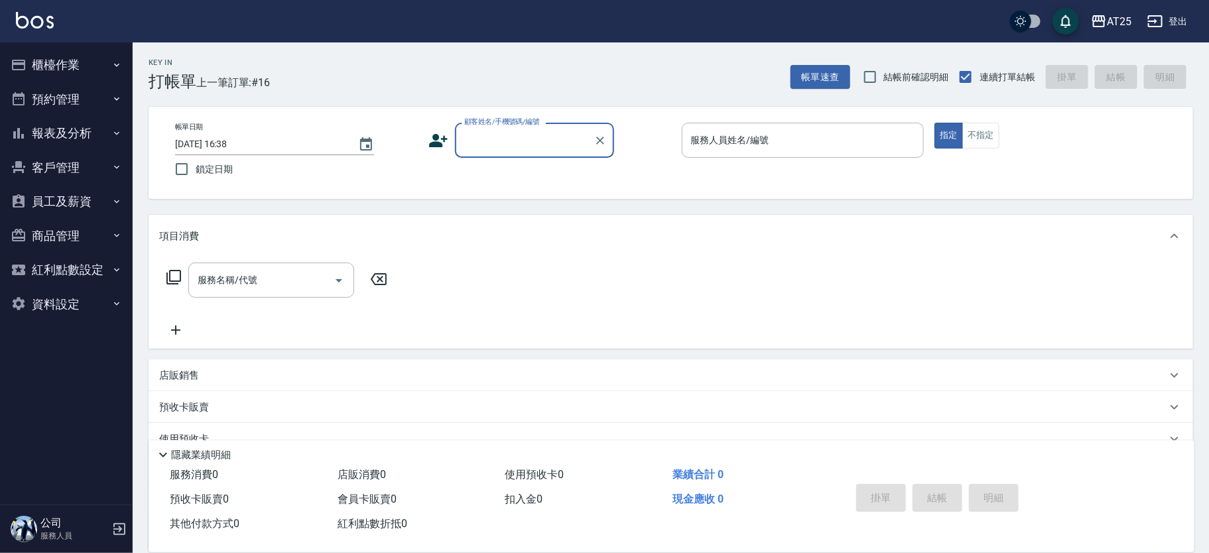
click at [480, 149] on input "顧客姓名/手機號碼/編號" at bounding box center [524, 140] width 127 height 23
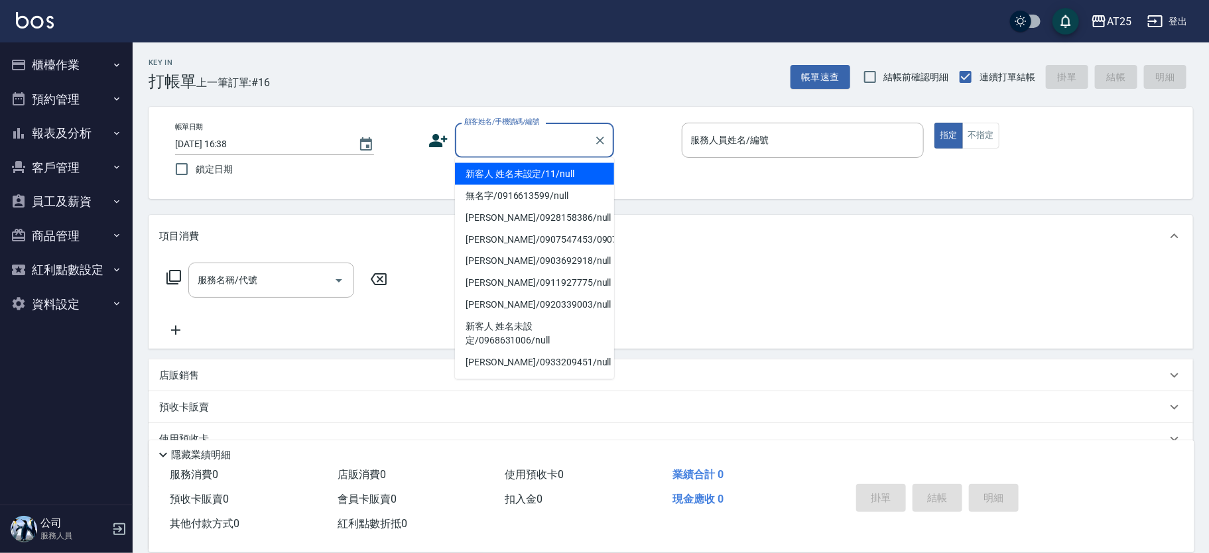
drag, startPoint x: 570, startPoint y: 170, endPoint x: 767, endPoint y: 159, distance: 197.3
click at [570, 175] on li "新客人 姓名未設定/11/null" at bounding box center [534, 174] width 159 height 22
type input "新客人 姓名未設定/11/null"
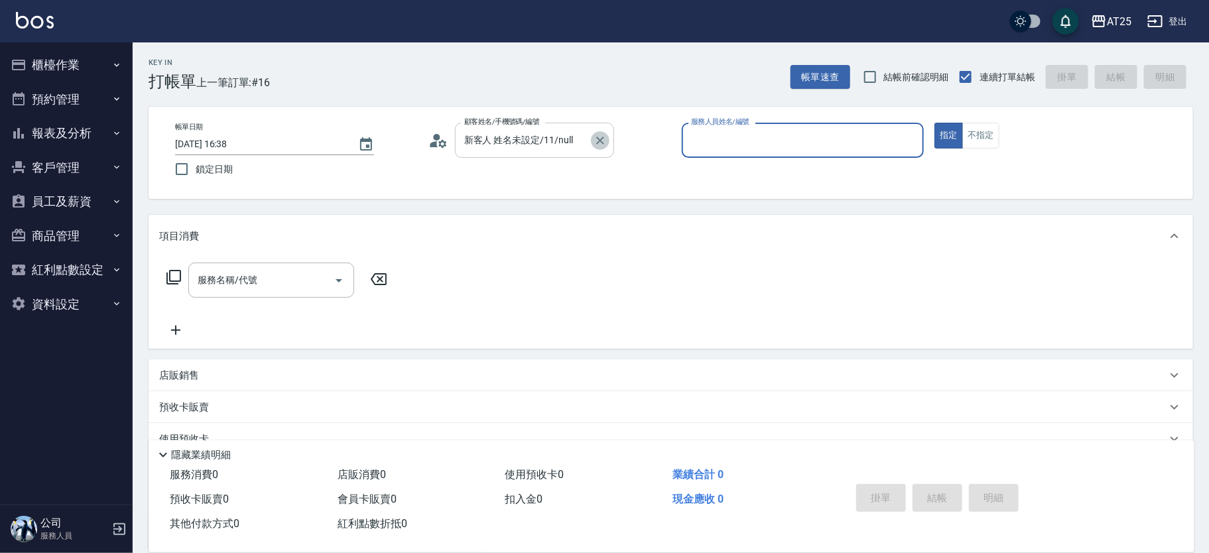
click at [598, 147] on button "Clear" at bounding box center [600, 140] width 19 height 19
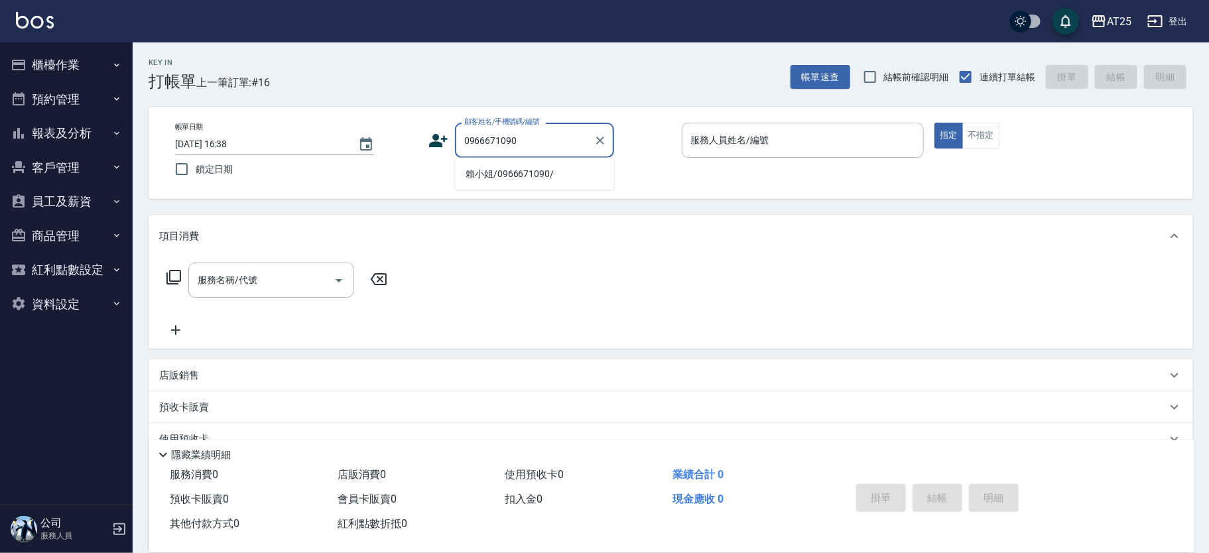
click at [550, 178] on li "賴小姐/0966671090/" at bounding box center [534, 174] width 159 height 22
type input "賴小姐/0966671090/"
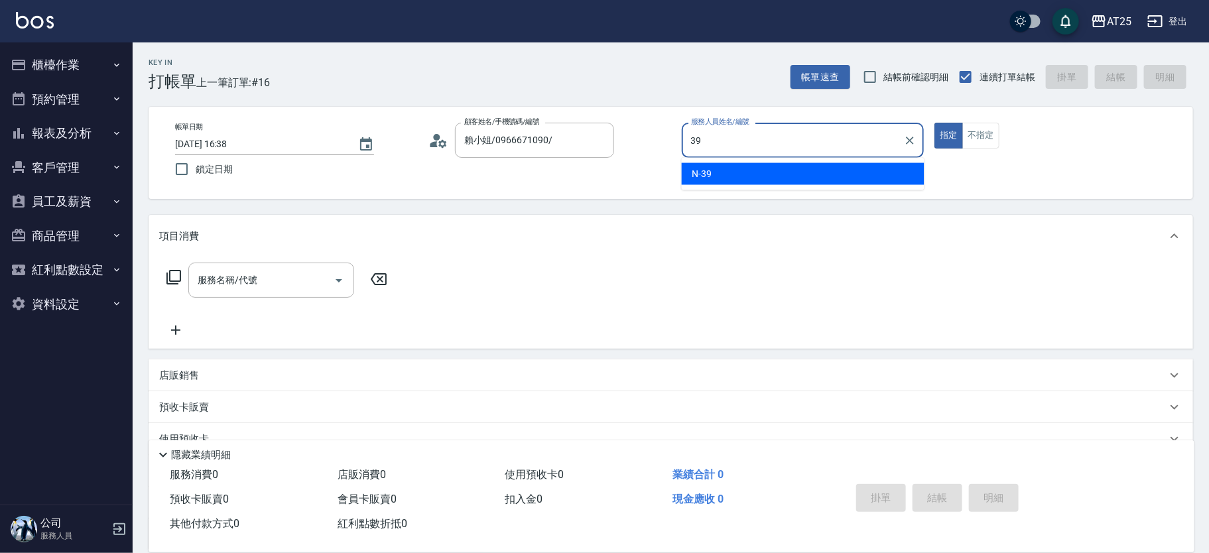
type input "N-39"
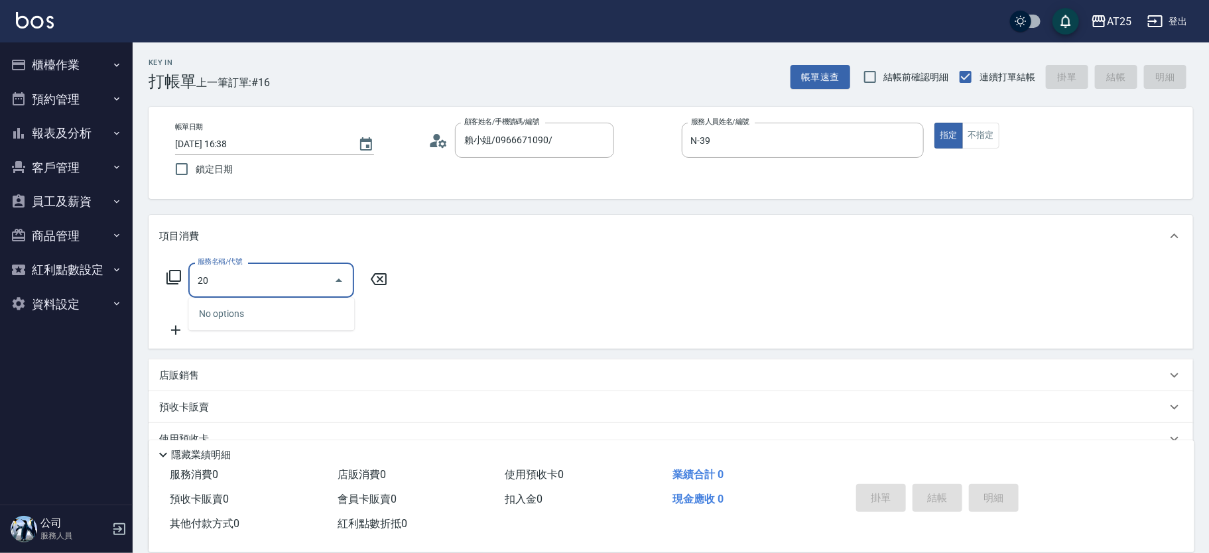
type input "201"
type input "30"
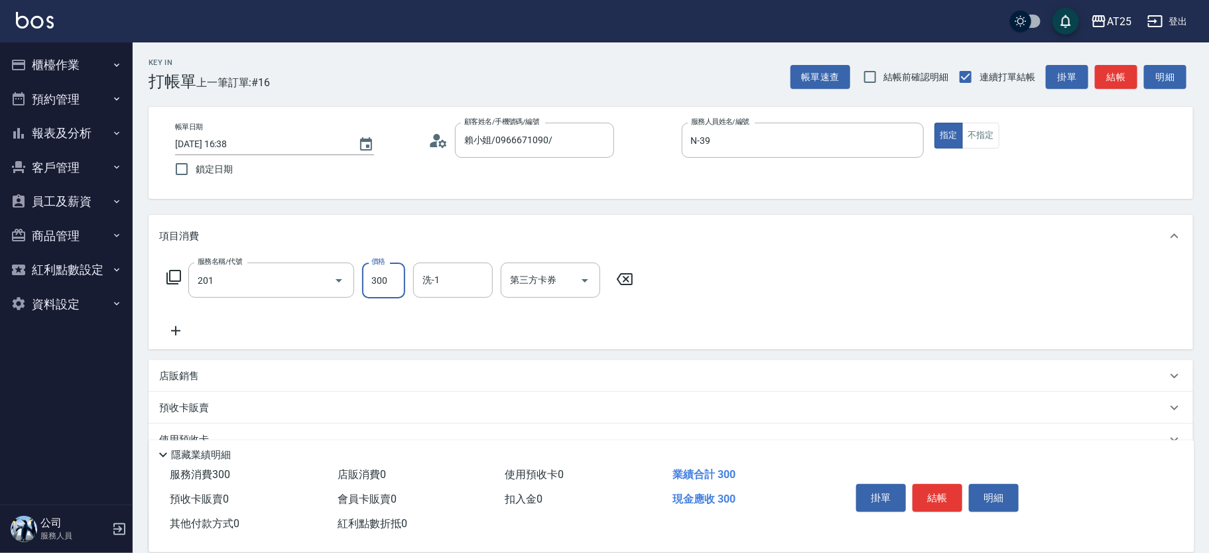
type input "洗髮(201)"
type input "[PERSON_NAME]-81"
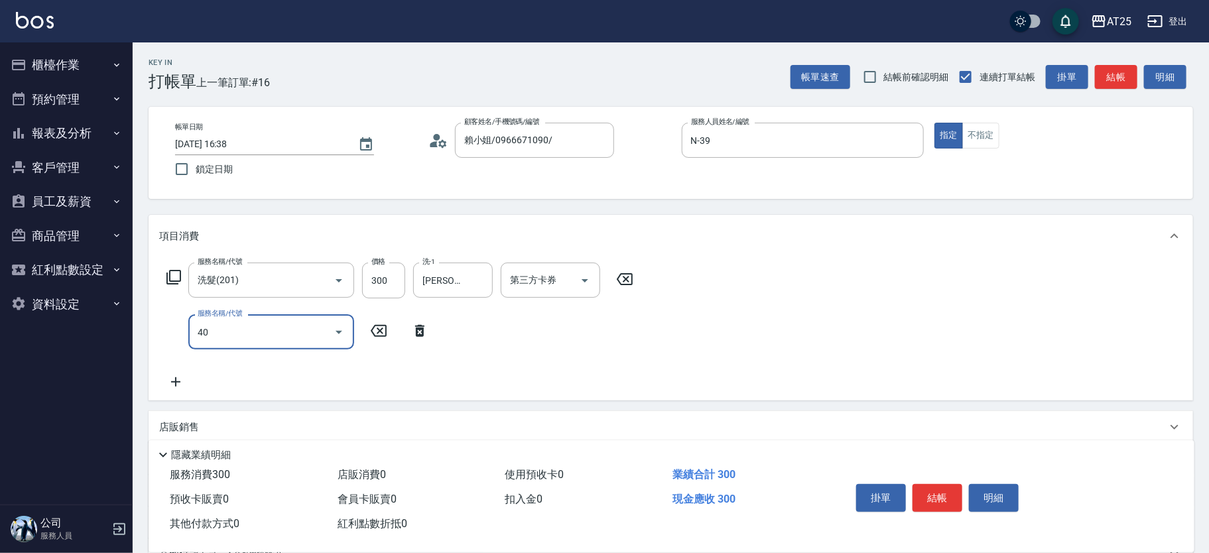
type input "401"
type input "60"
type input "剪髮(401)"
type input "30"
type input "20"
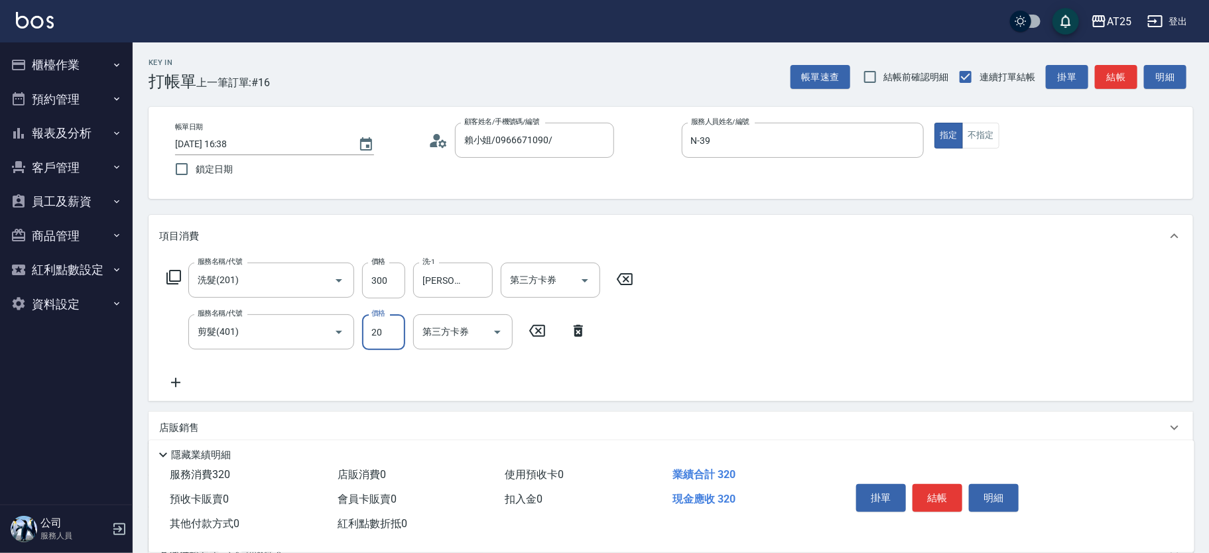
type input "50"
type input "200"
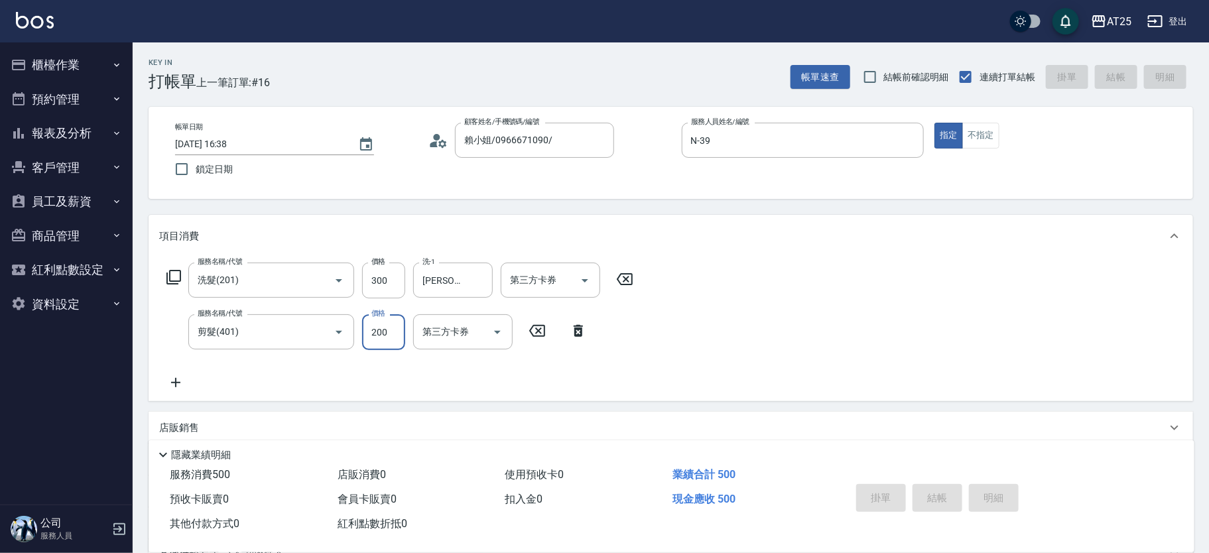
type input "[DATE] 16:53"
type input "0"
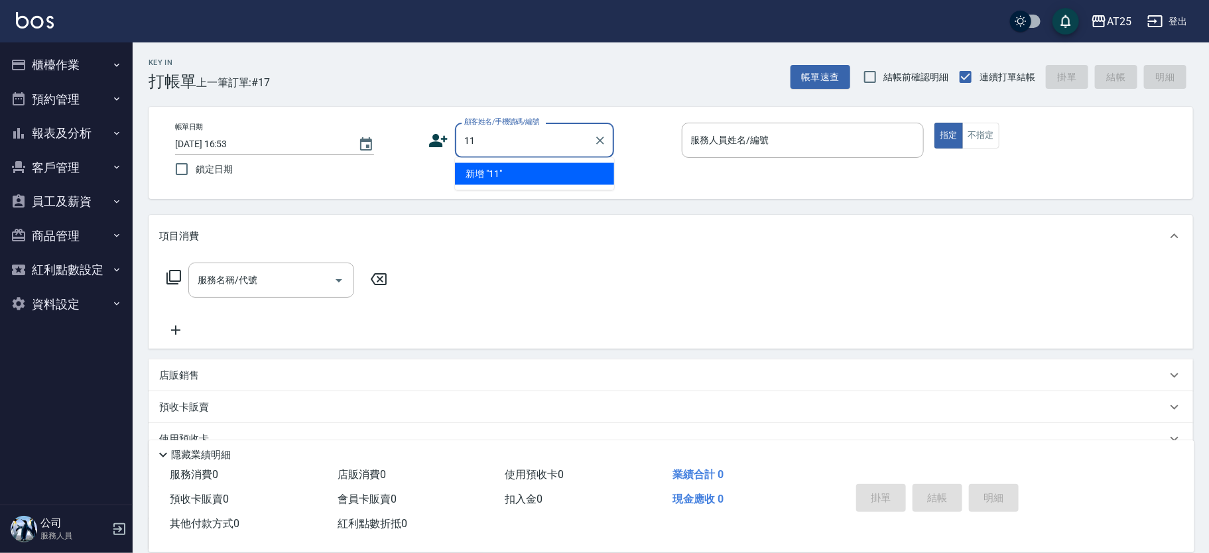
type input "11"
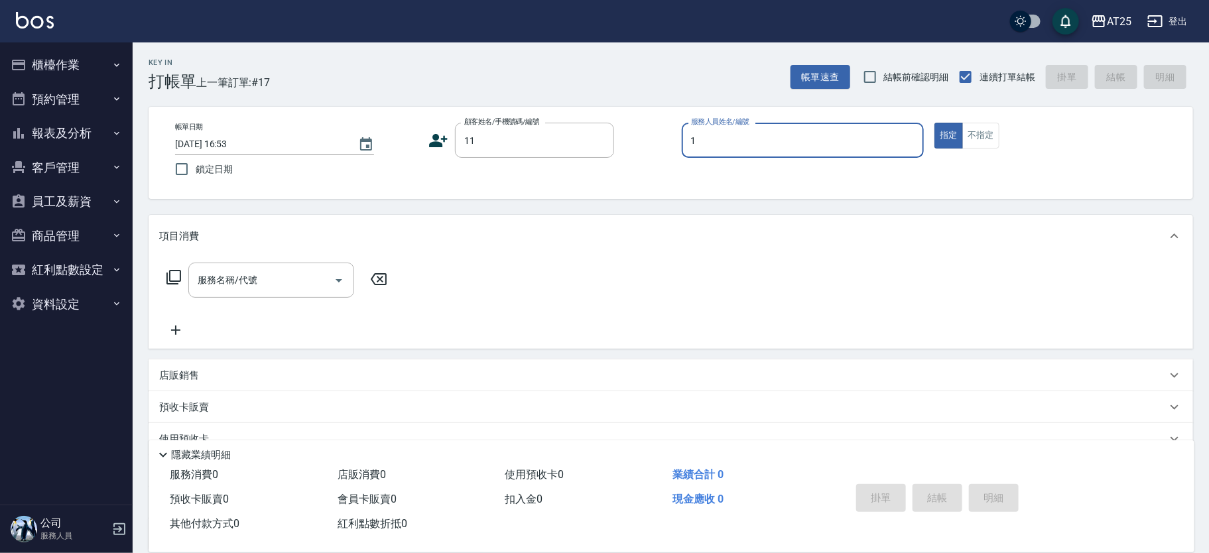
type input "14"
type input "新客人 姓名未設定/11/null"
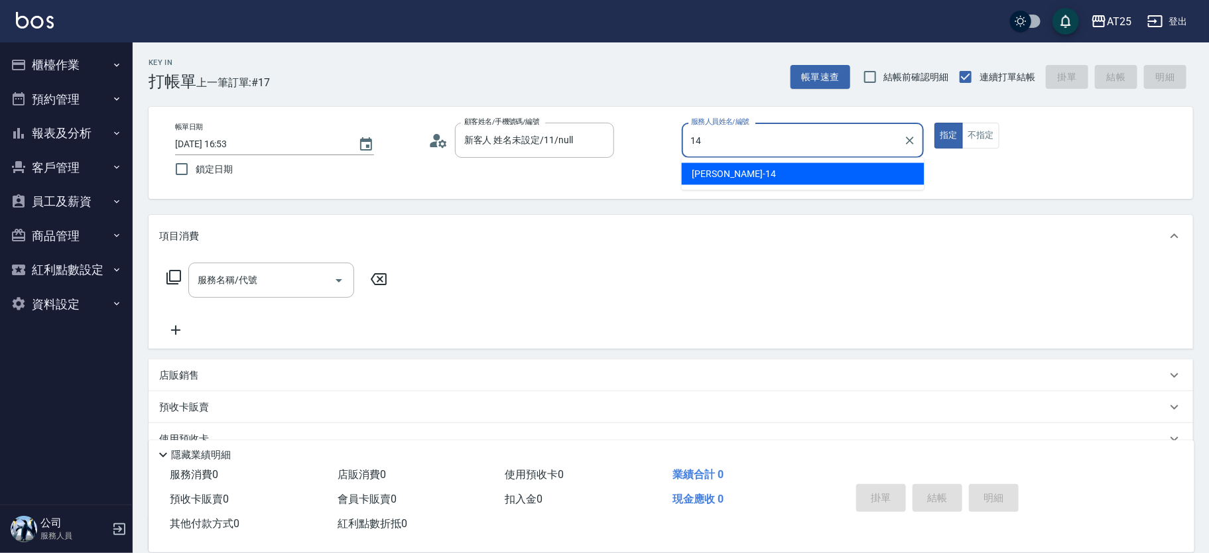
type input "[PERSON_NAME]-14"
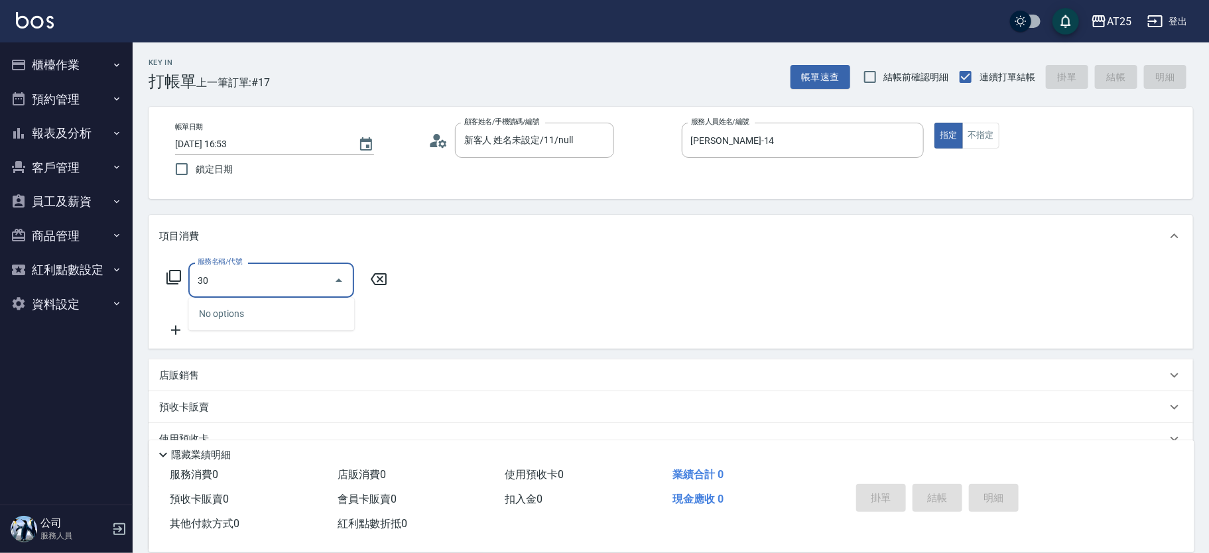
type input "3"
type input "501"
type input "100"
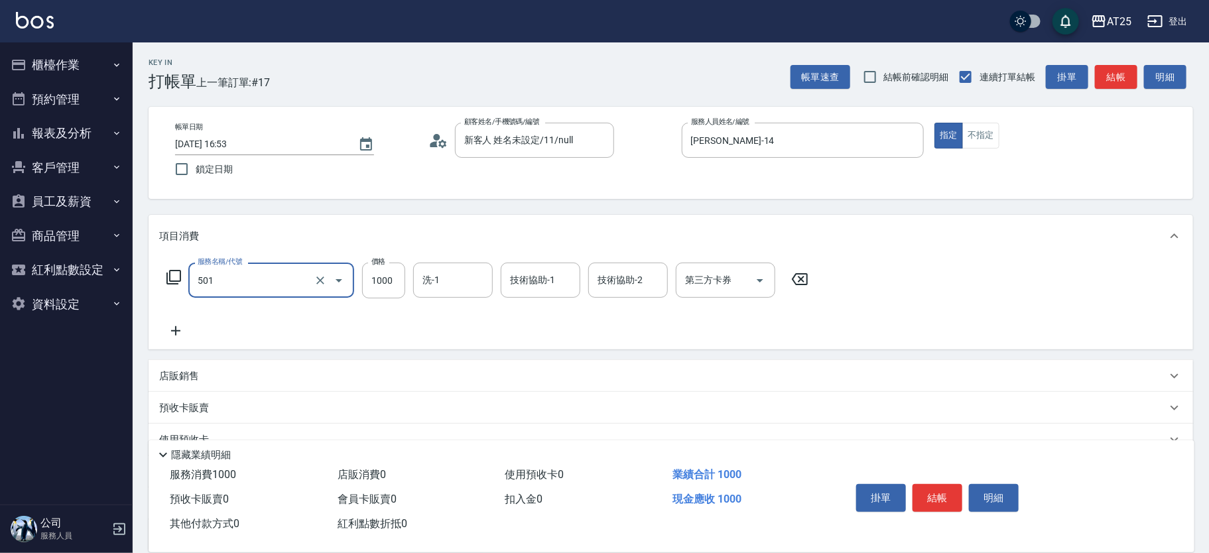
type input "染髮(501)"
type input "0"
type input "274"
type input "270"
type input "2744"
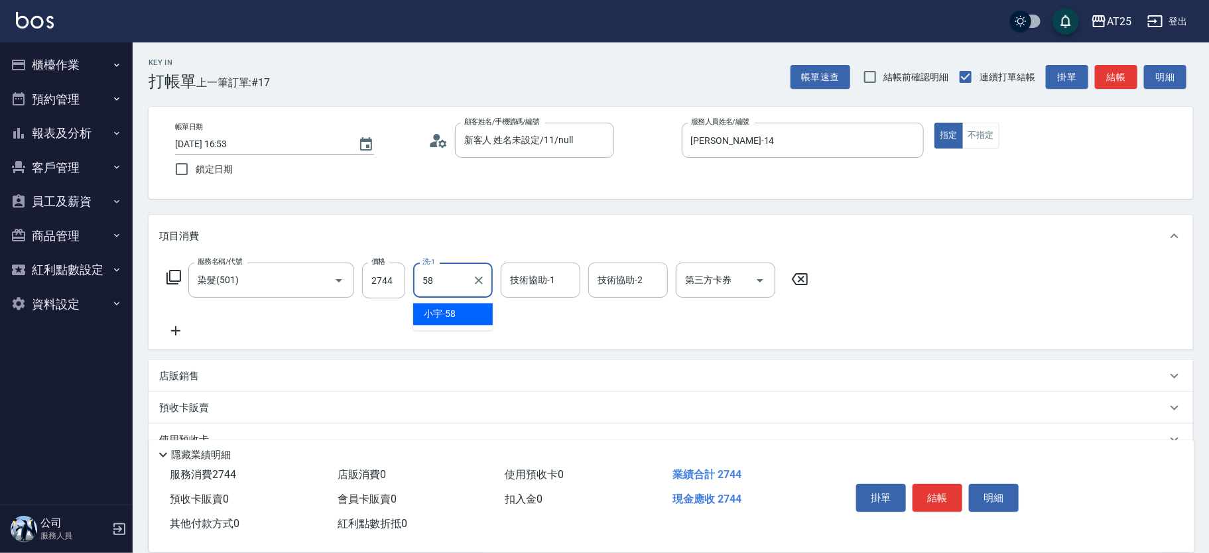
type input "[PERSON_NAME]-58"
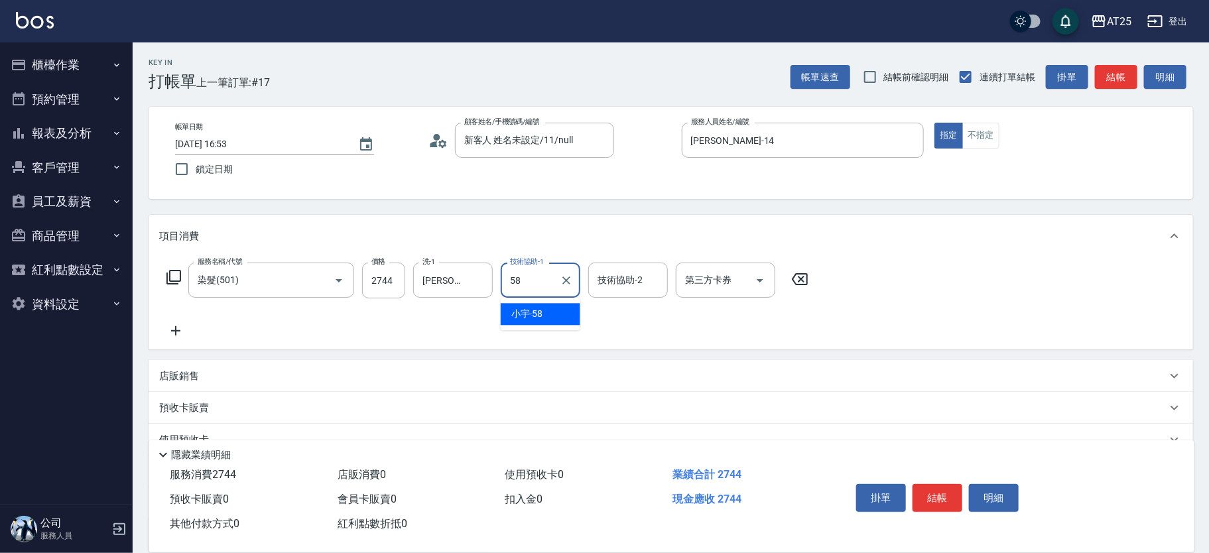
type input "[PERSON_NAME]-58"
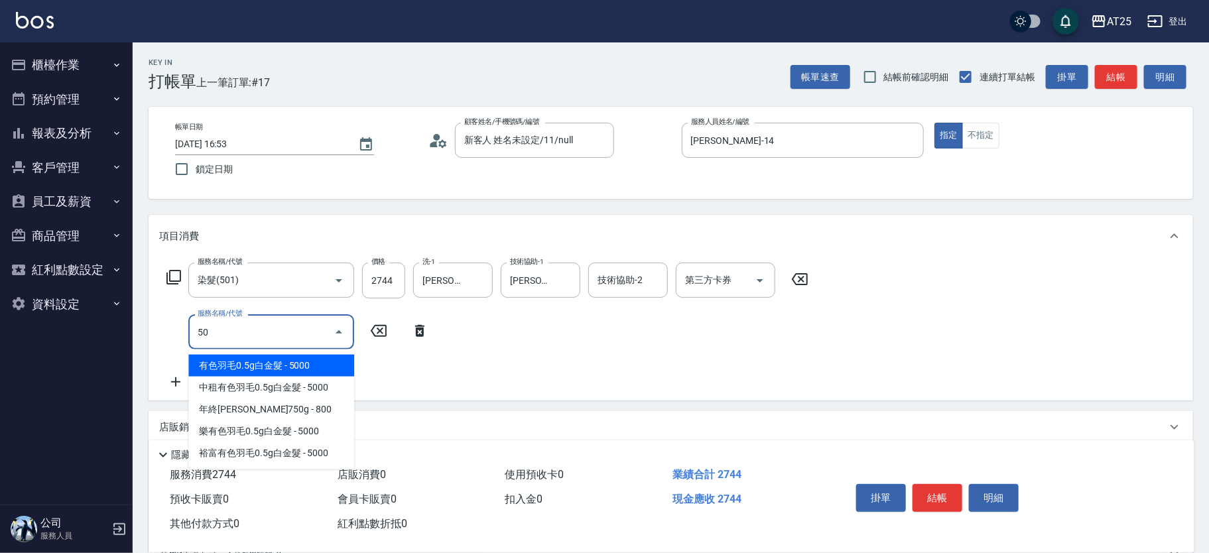
type input "502"
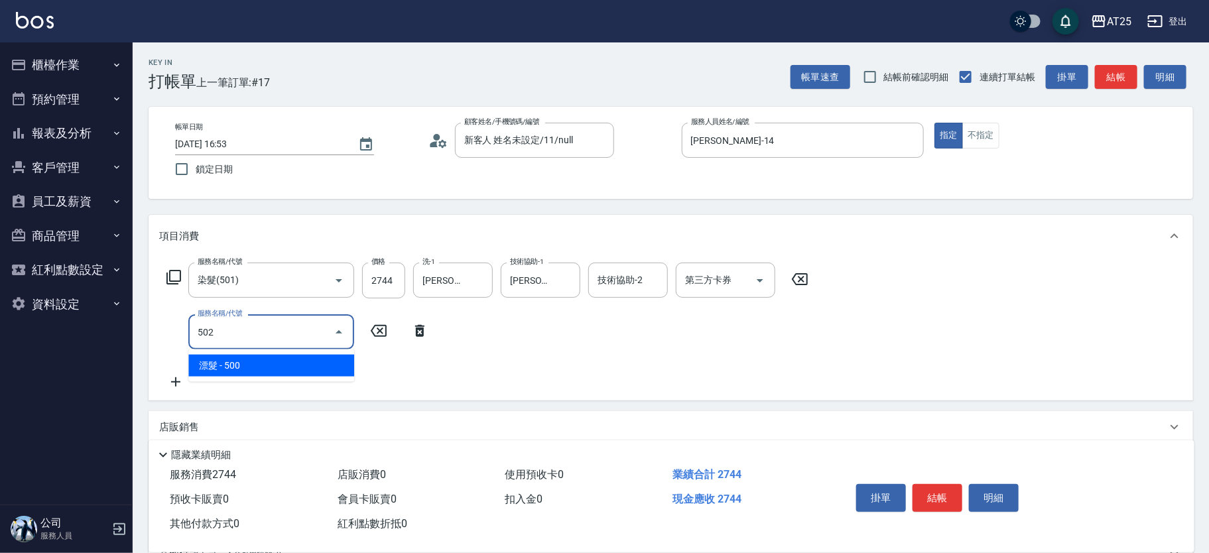
type input "320"
type input "漂髮(502)"
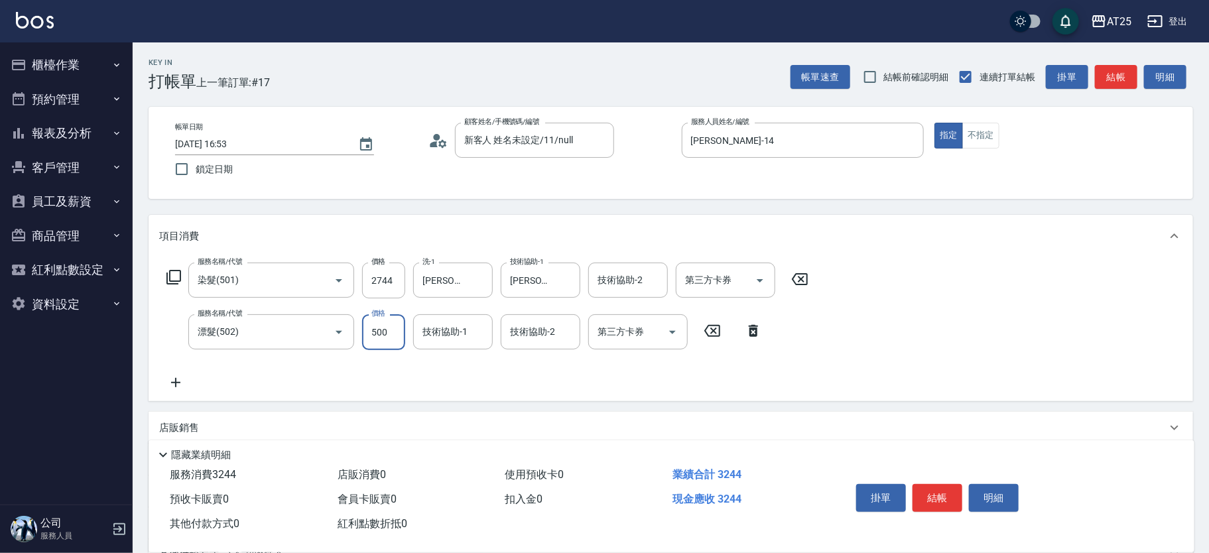
type input "270"
type input "0"
type input "[PERSON_NAME]-58"
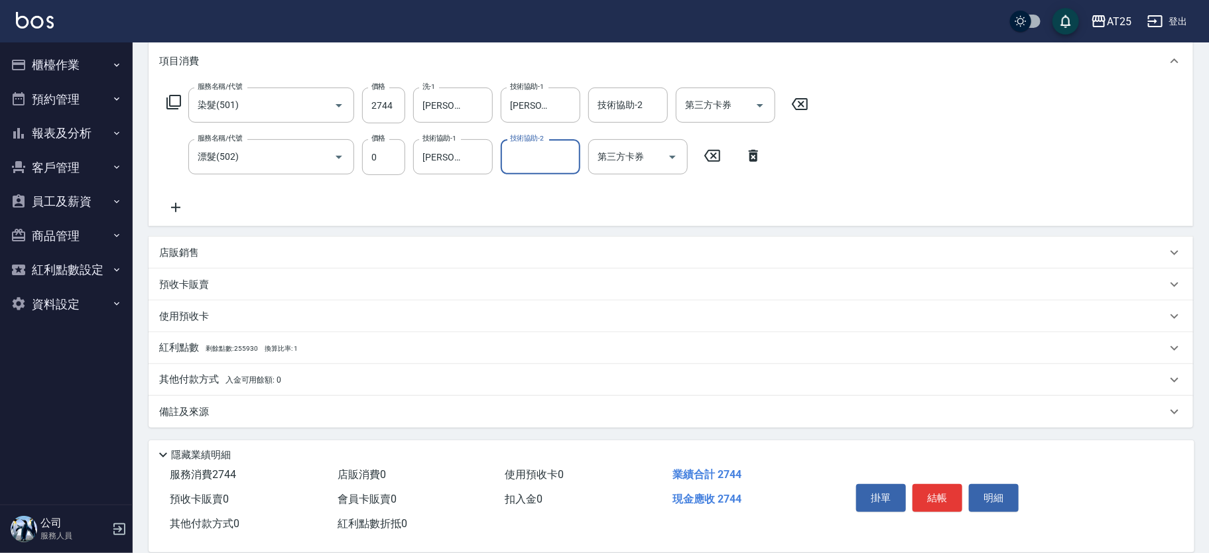
drag, startPoint x: 329, startPoint y: 379, endPoint x: 478, endPoint y: 349, distance: 152.2
click at [332, 379] on div "其他付款方式 入金可用餘額: 0" at bounding box center [662, 380] width 1007 height 15
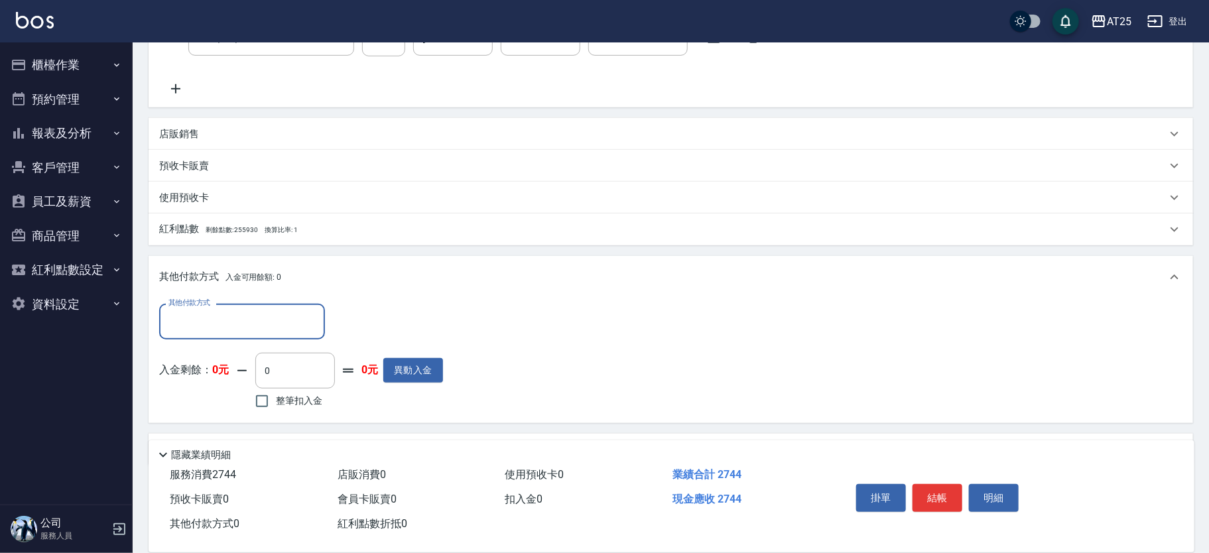
scroll to position [331, 0]
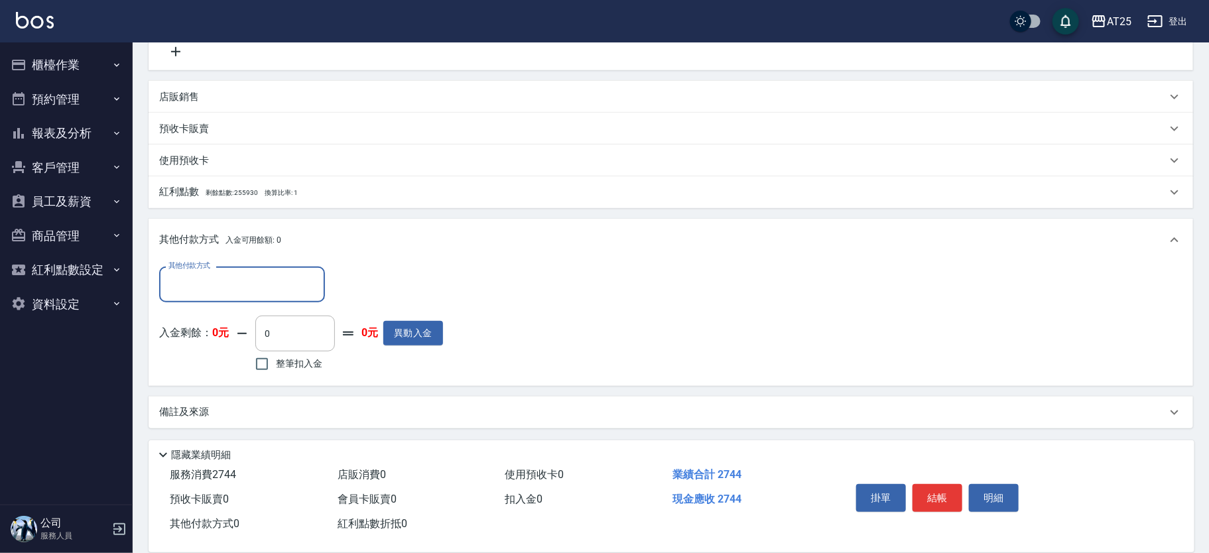
click at [283, 292] on input "其他付款方式" at bounding box center [242, 284] width 154 height 23
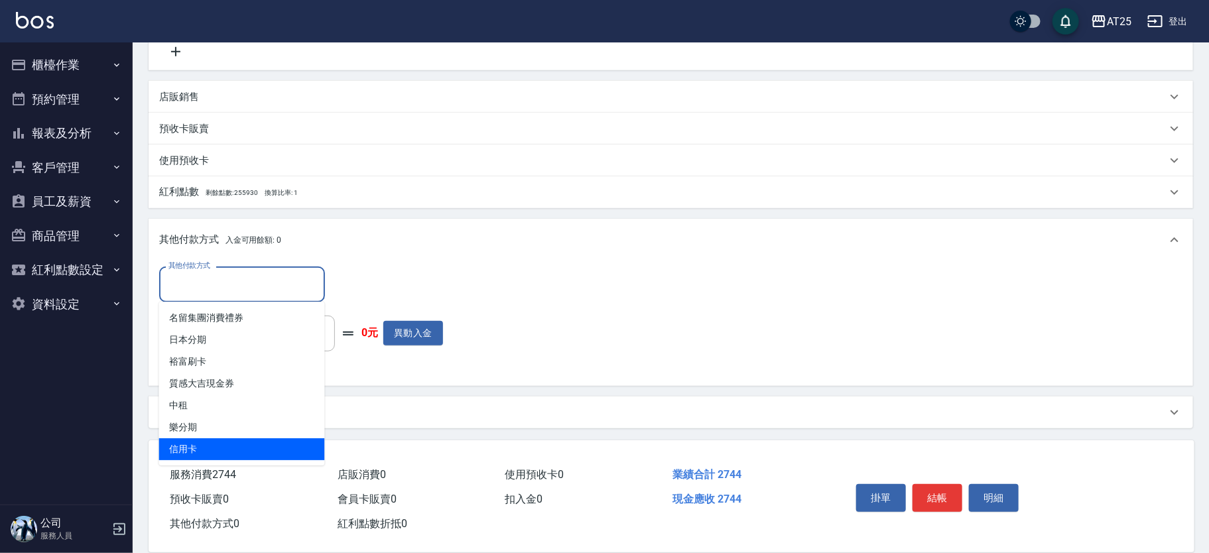
click at [257, 442] on span "信用卡" at bounding box center [242, 449] width 166 height 22
type input "信用卡"
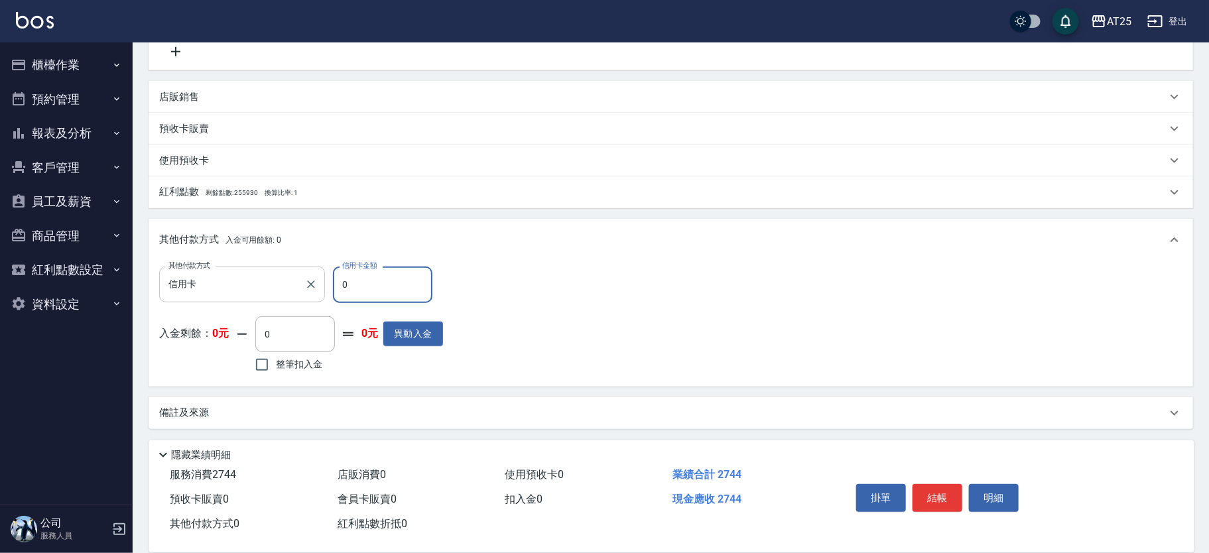
drag, startPoint x: 316, startPoint y: 287, endPoint x: 286, endPoint y: 279, distance: 31.4
click at [273, 287] on div "其他付款方式 信用卡 其他付款方式 信用卡金額 0 信用卡金額" at bounding box center [301, 285] width 284 height 36
type input "27"
type input "240"
type input "274"
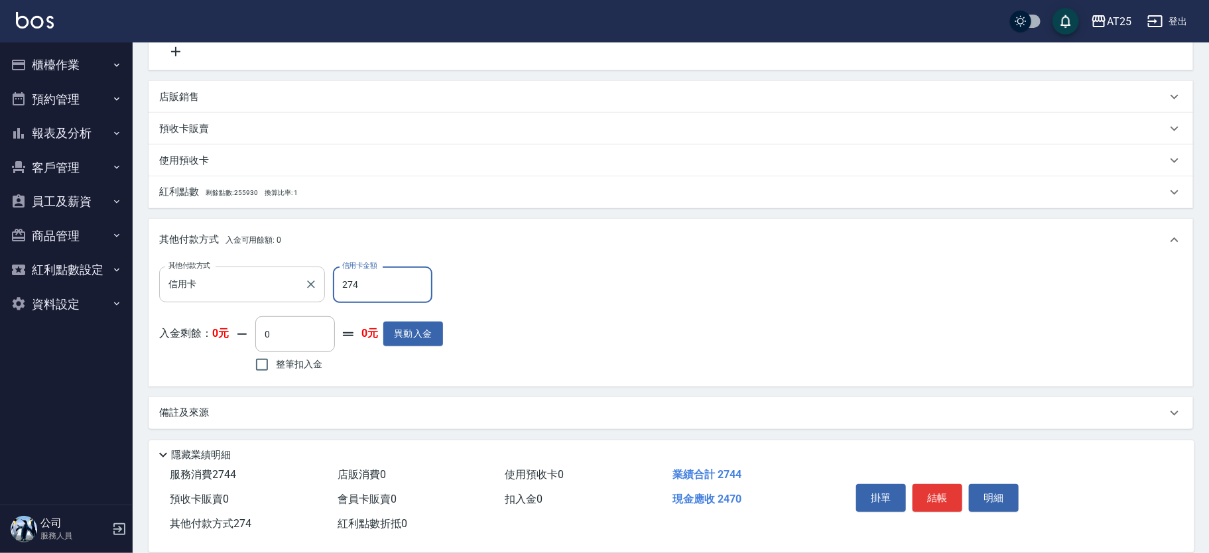
type input "0"
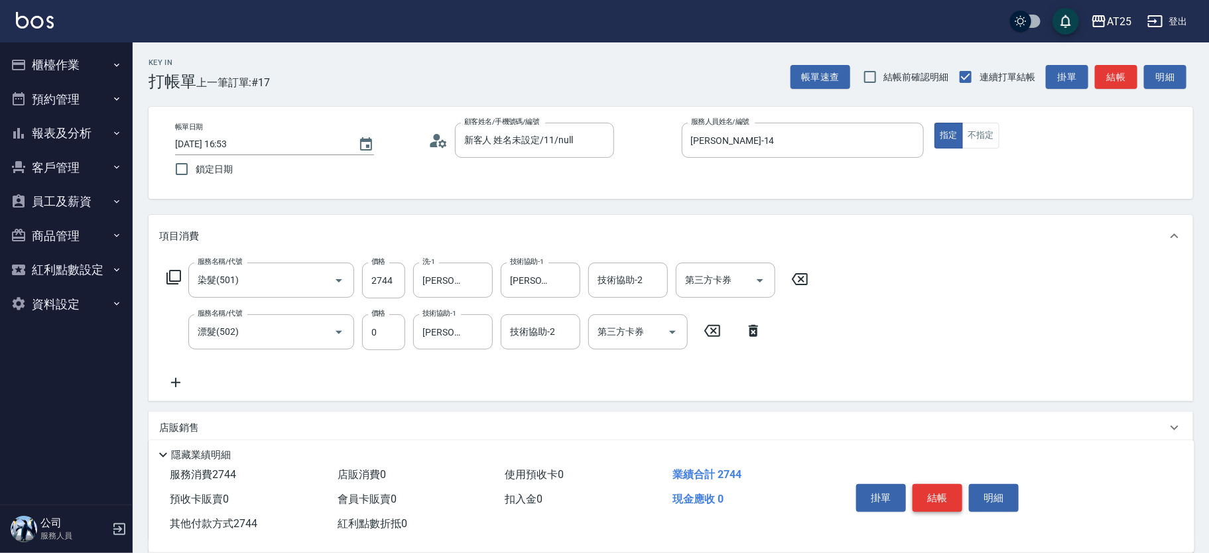
type input "2744"
click at [936, 487] on button "結帳" at bounding box center [938, 498] width 50 height 28
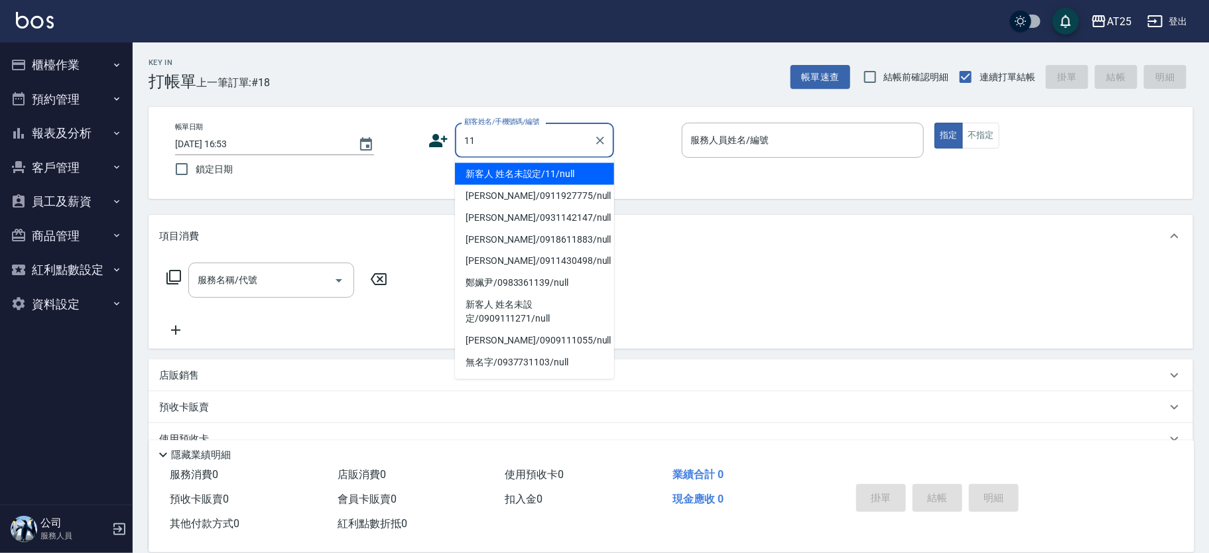
type input "新客人 姓名未設定/11/null"
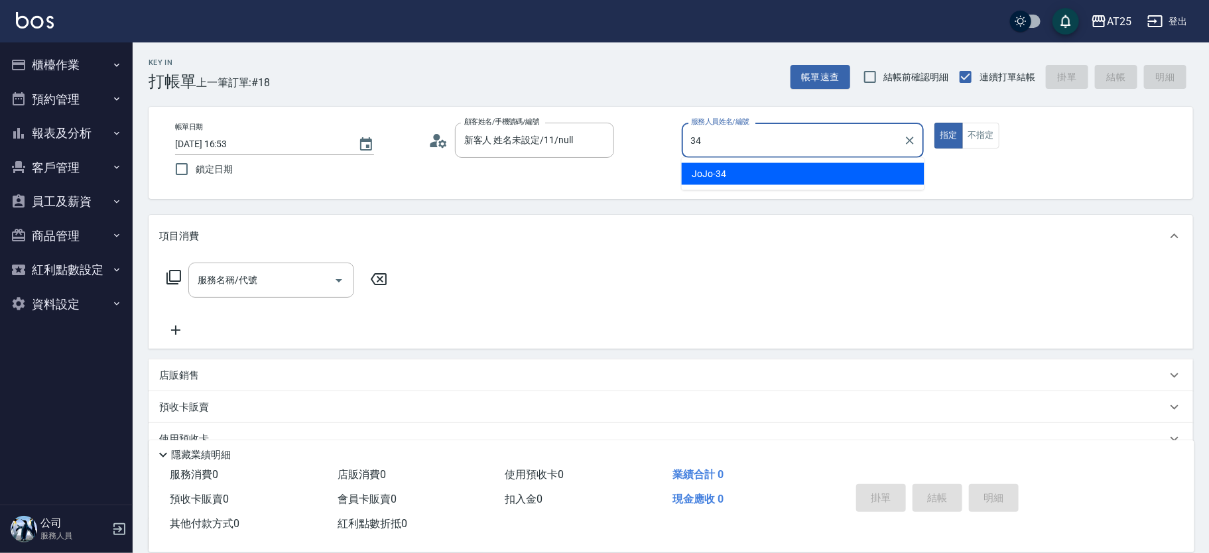
type input "3"
type input "Ivy-24"
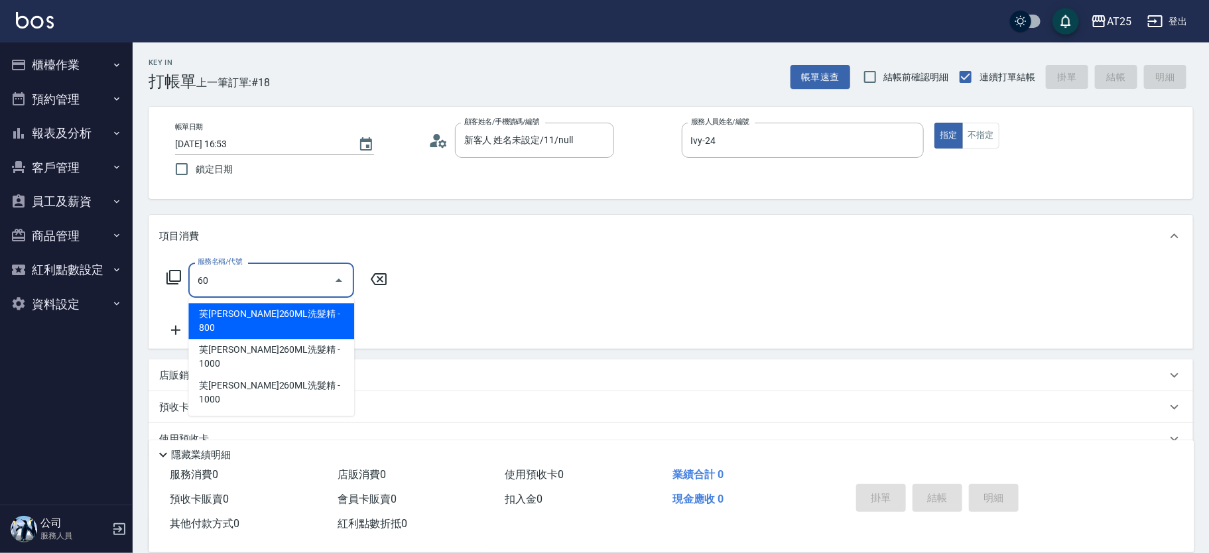
type input "601"
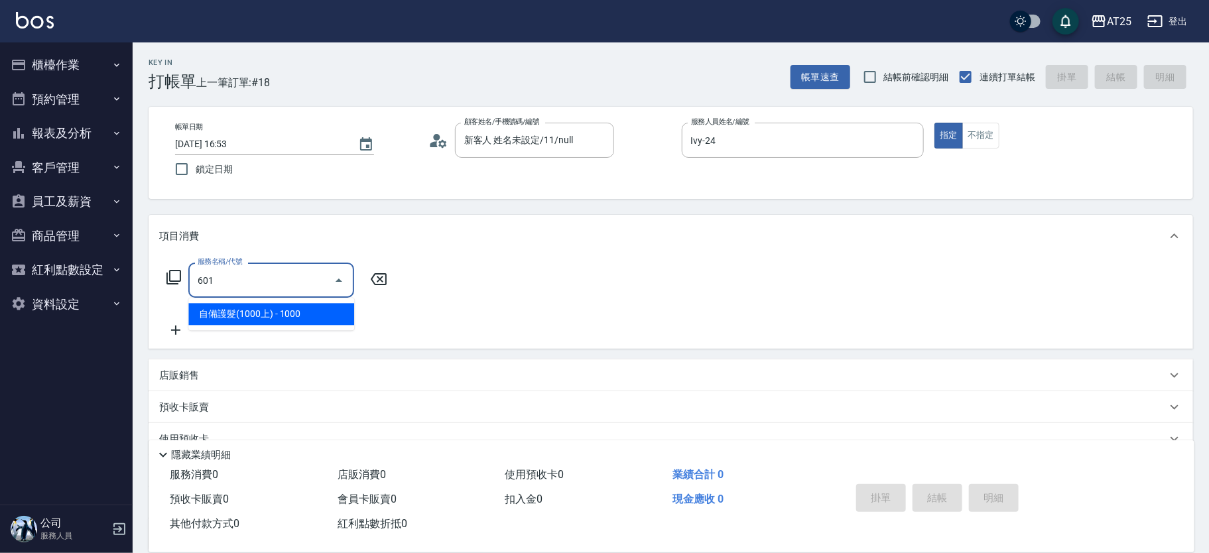
type input "100"
type input "自備護髮(1000上)(601)"
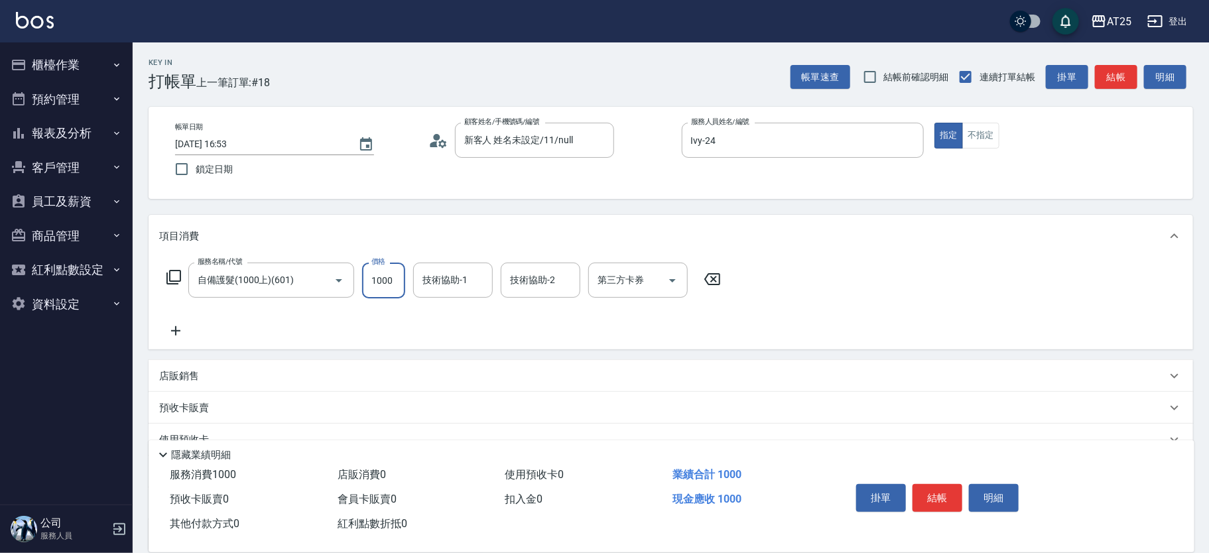
type input "0"
type input "小曼-82"
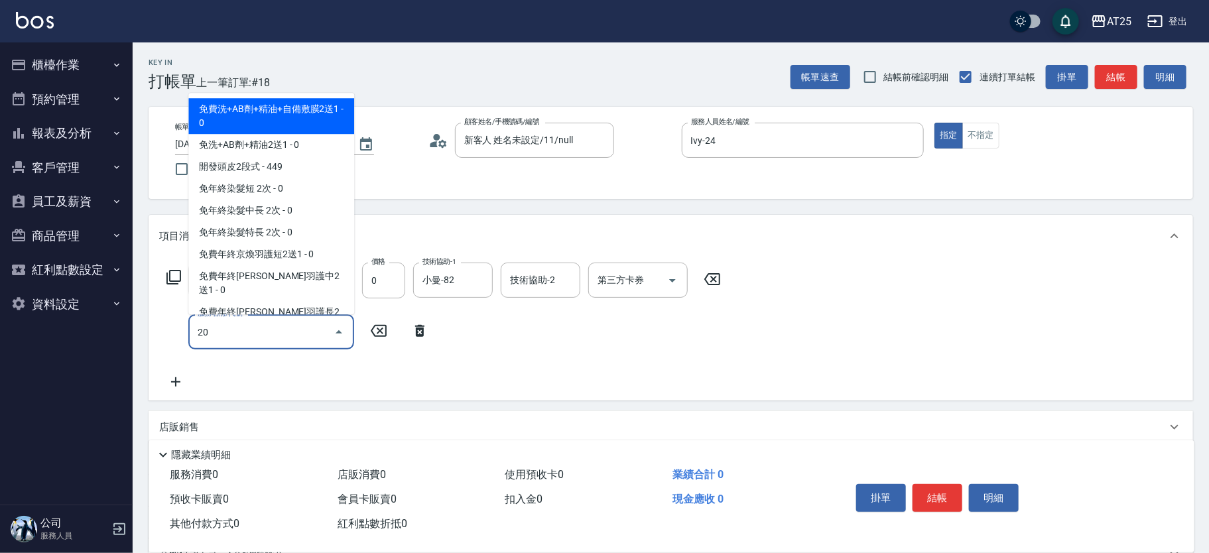
type input "201"
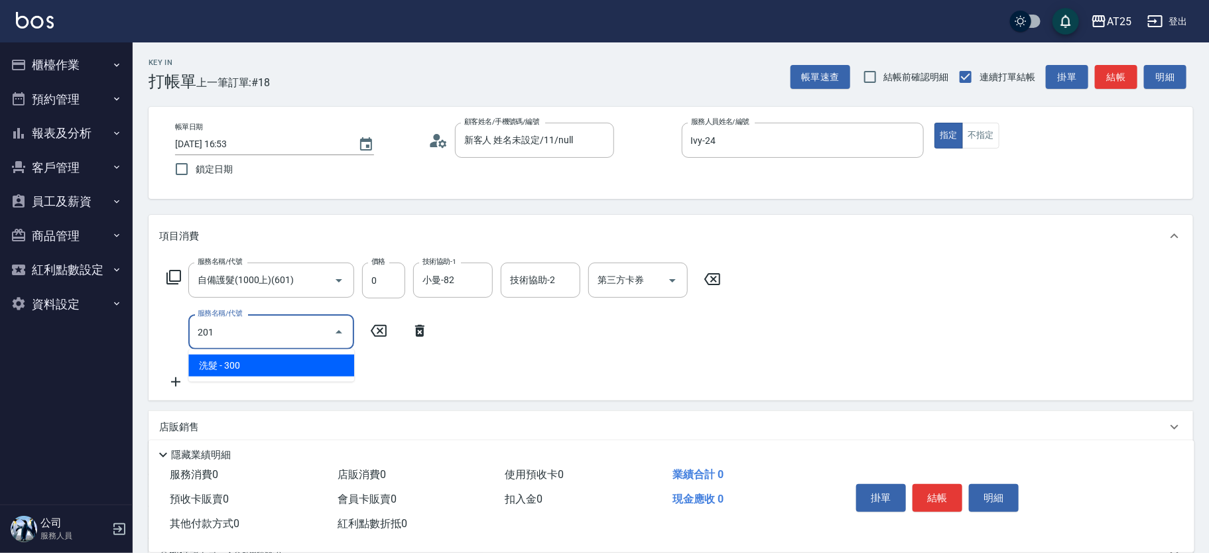
type input "30"
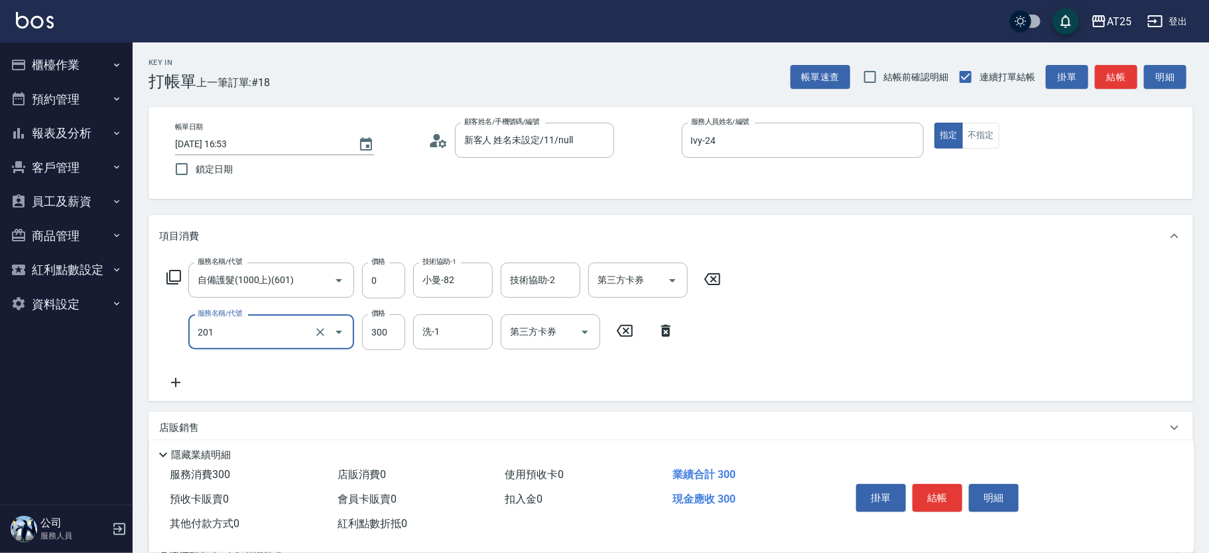
type input "洗髮(201)"
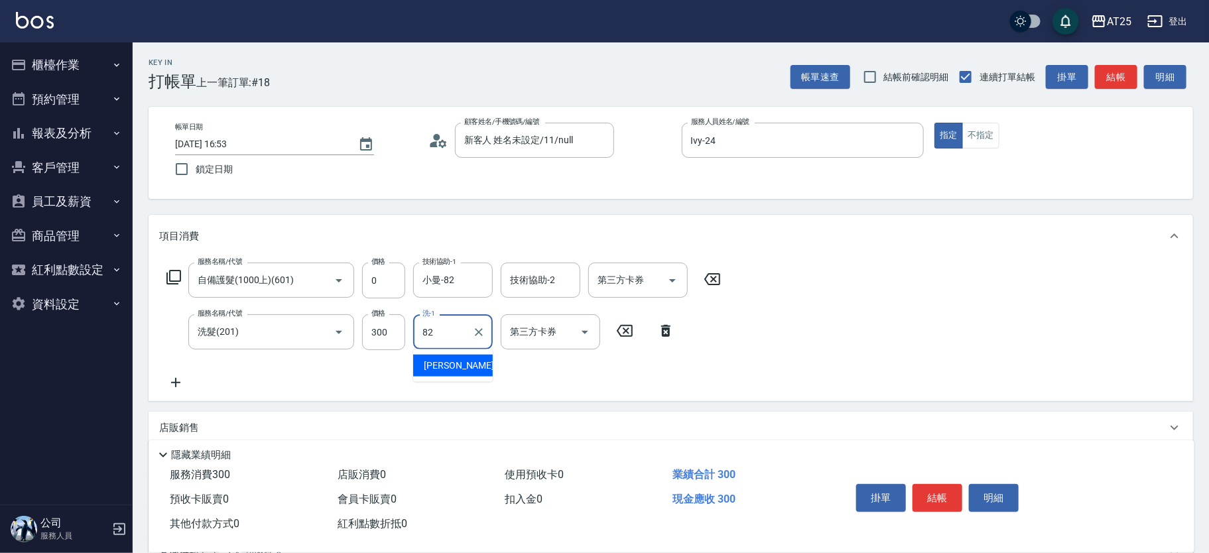
type input "小曼-82"
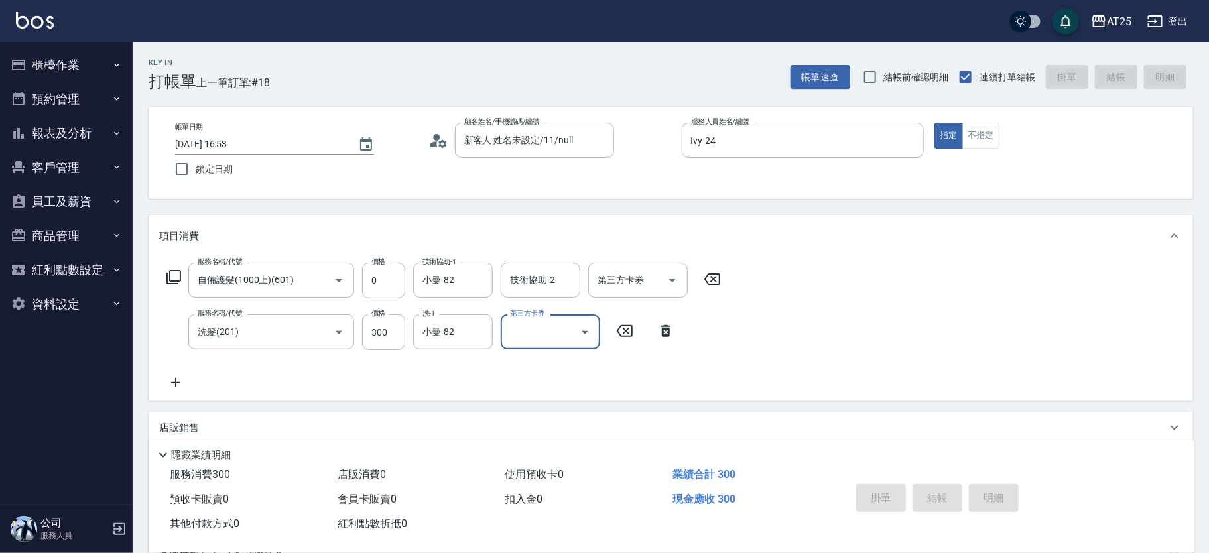
type input "[DATE] 16:56"
type input "0"
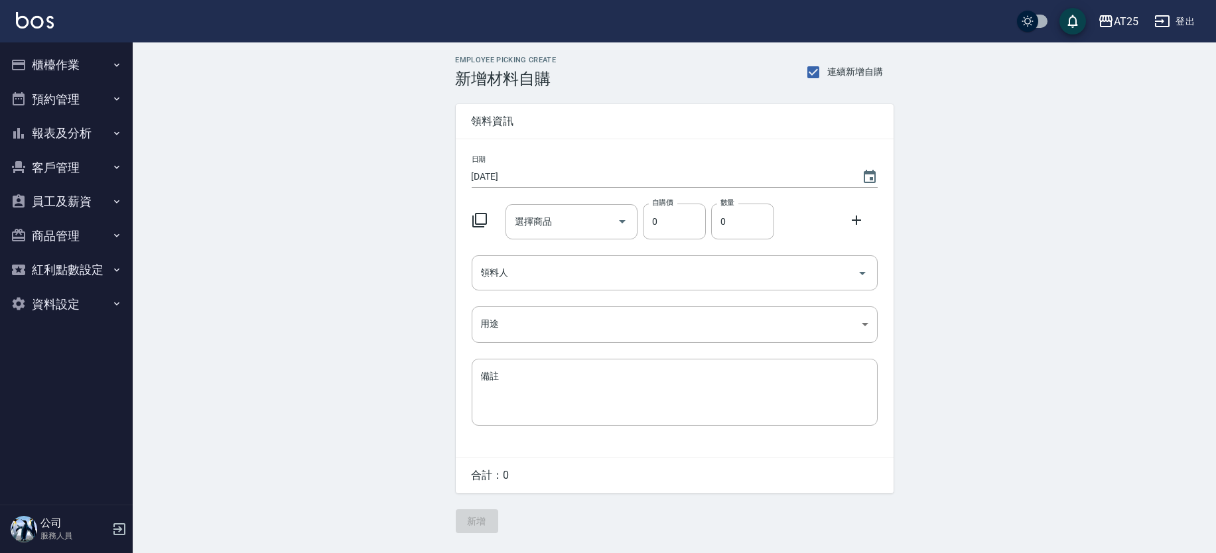
click at [87, 68] on button "櫃檯作業" at bounding box center [66, 65] width 122 height 34
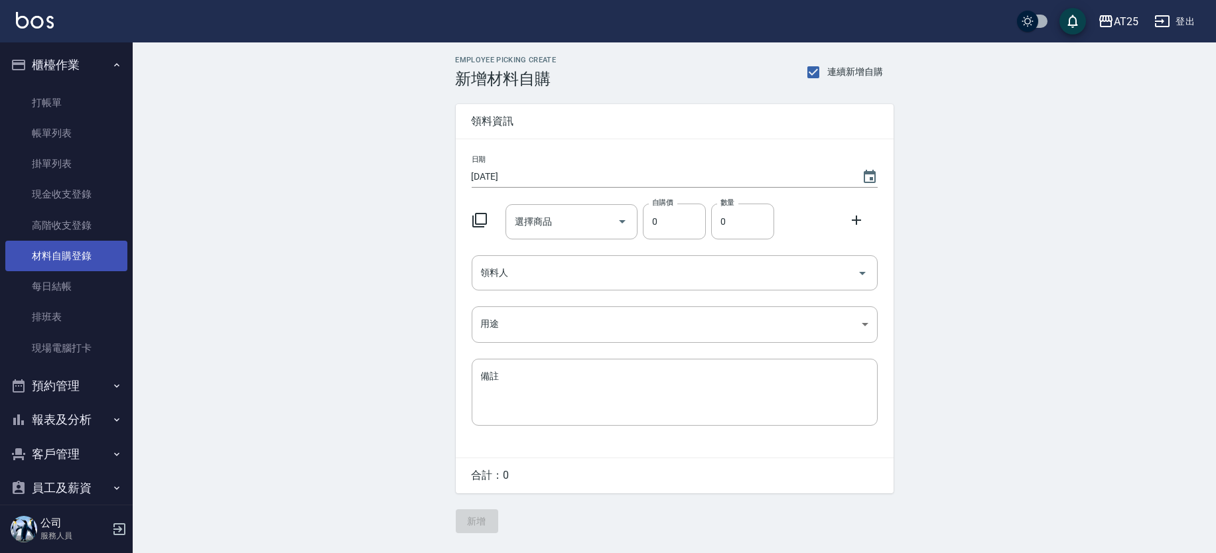
click at [96, 243] on link "材料自購登錄" at bounding box center [66, 256] width 122 height 31
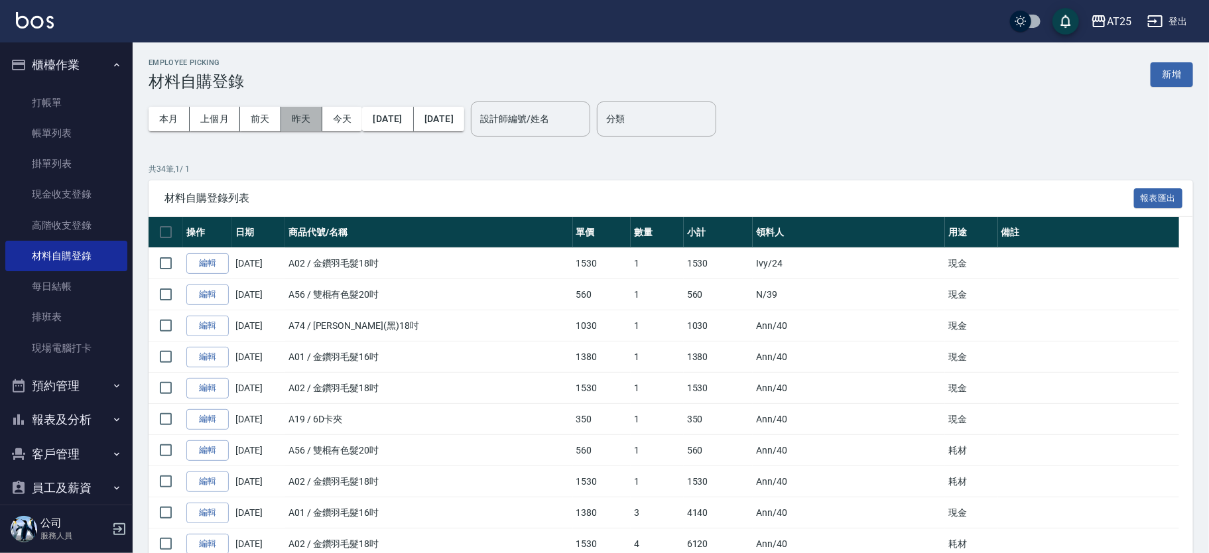
click at [298, 122] on button "昨天" at bounding box center [301, 119] width 41 height 25
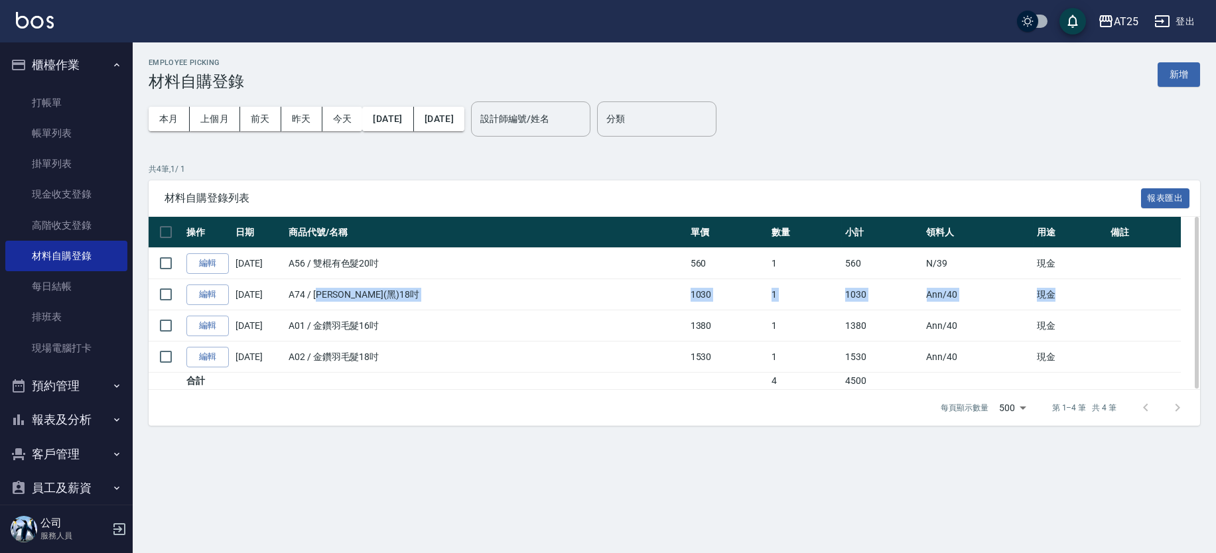
drag, startPoint x: 326, startPoint y: 302, endPoint x: 1045, endPoint y: 301, distance: 719.6
click at [1045, 301] on tr "編輯 08/11/2025 A74 / 金絲羽(黑)18吋 1030 1 1030 Ann /40 現金" at bounding box center [674, 294] width 1051 height 31
click at [1037, 303] on td "現金" at bounding box center [1070, 294] width 74 height 31
click at [1050, 518] on div "Employee Picking 材料自購登錄 新增 本月 上個月 前天 昨天 今天 2025/08/11 2025/08/11 設計師編號/姓名 設計師編號…" at bounding box center [608, 276] width 1216 height 553
